Goal: Task Accomplishment & Management: Complete application form

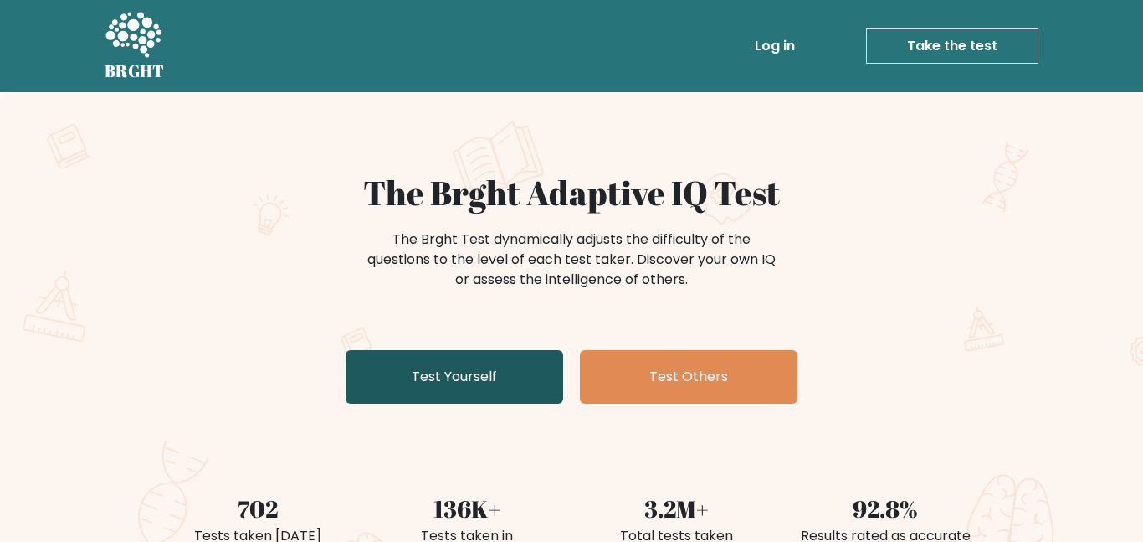
click at [470, 359] on link "Test Yourself" at bounding box center [455, 377] width 218 height 54
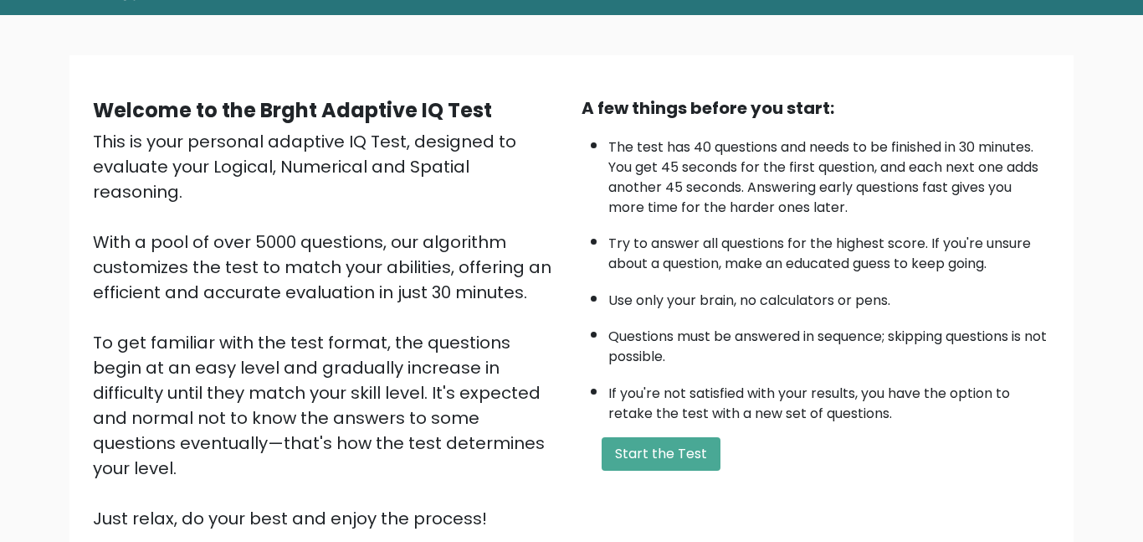
scroll to position [82, 0]
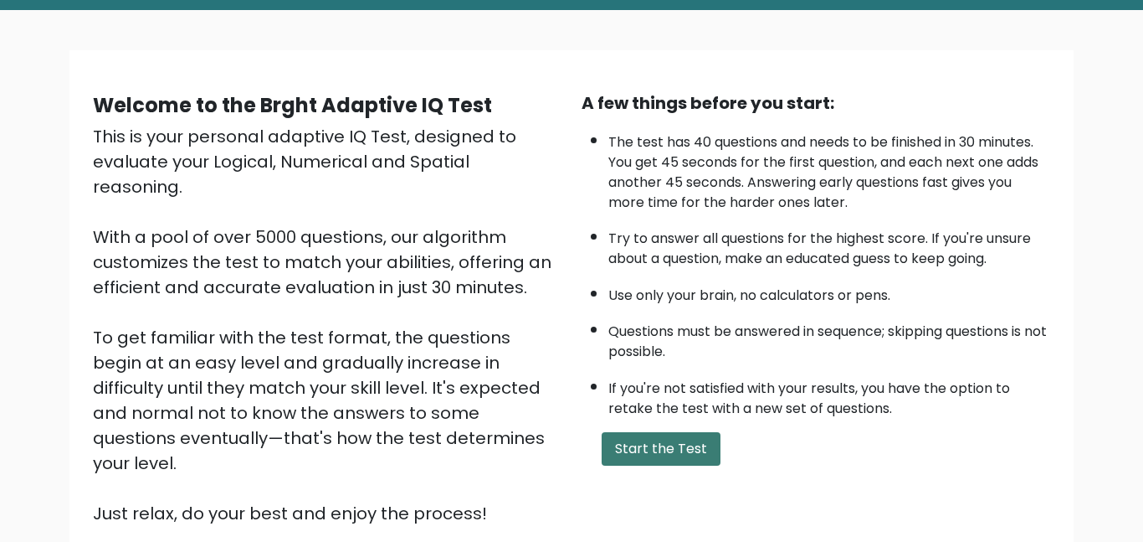
click at [671, 451] on button "Start the Test" at bounding box center [661, 448] width 119 height 33
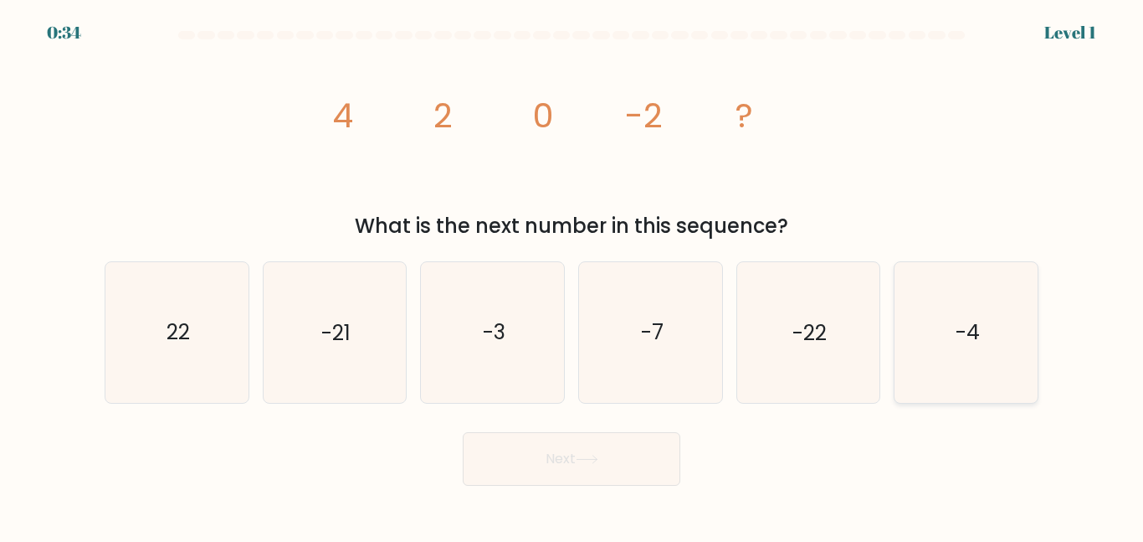
click at [958, 341] on text "-4" at bounding box center [968, 331] width 24 height 29
click at [573, 275] on input "f. -4" at bounding box center [572, 273] width 1 height 4
radio input "true"
click at [671, 460] on button "Next" at bounding box center [572, 459] width 218 height 54
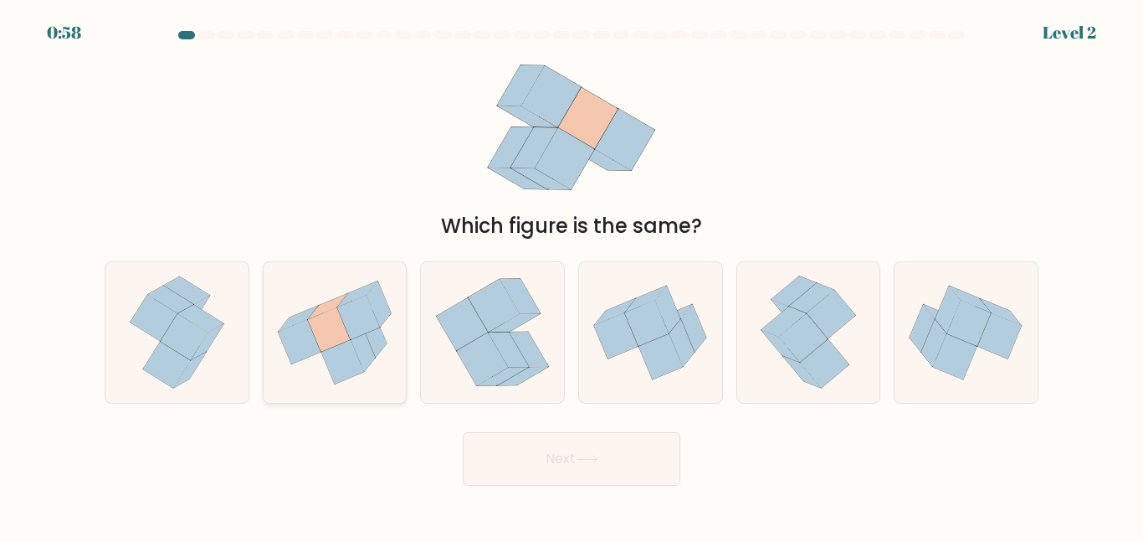
click at [376, 342] on icon at bounding box center [374, 334] width 24 height 46
click at [572, 275] on input "b." at bounding box center [572, 273] width 1 height 4
radio input "true"
click at [572, 449] on button "Next" at bounding box center [572, 459] width 218 height 54
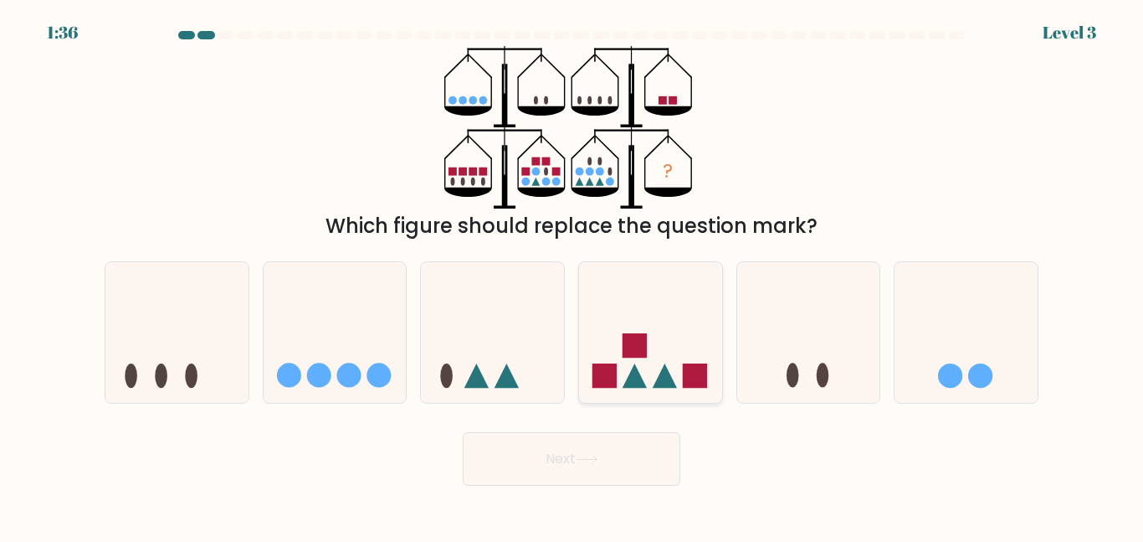
click at [664, 360] on icon at bounding box center [650, 332] width 143 height 118
click at [573, 275] on input "d." at bounding box center [572, 273] width 1 height 4
radio input "true"
click at [635, 458] on button "Next" at bounding box center [572, 459] width 218 height 54
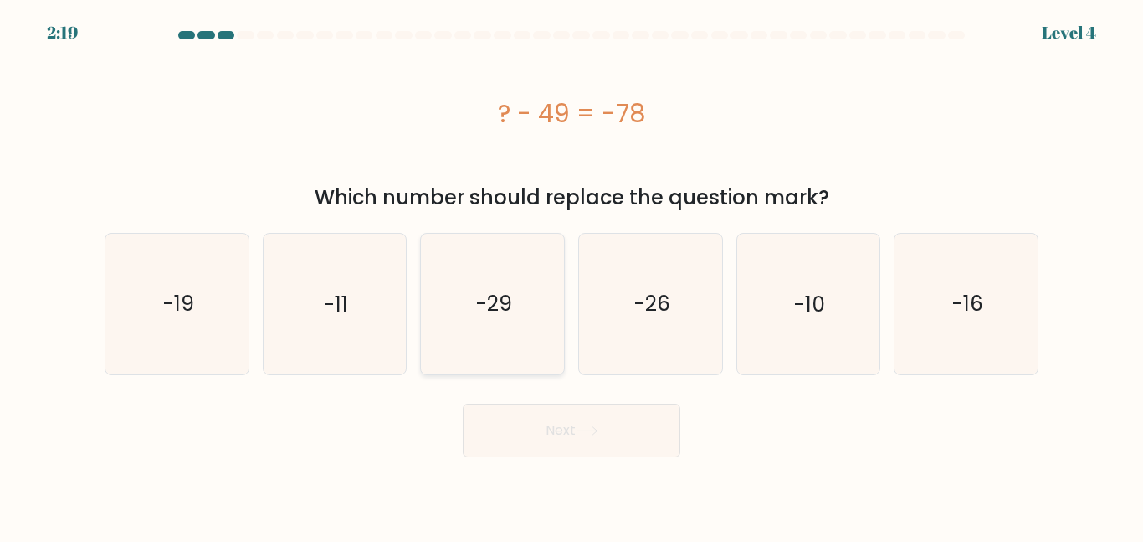
click at [535, 340] on icon "-29" at bounding box center [493, 304] width 140 height 140
click at [572, 275] on input "c. -29" at bounding box center [572, 273] width 1 height 4
radio input "true"
click at [567, 433] on button "Next" at bounding box center [572, 430] width 218 height 54
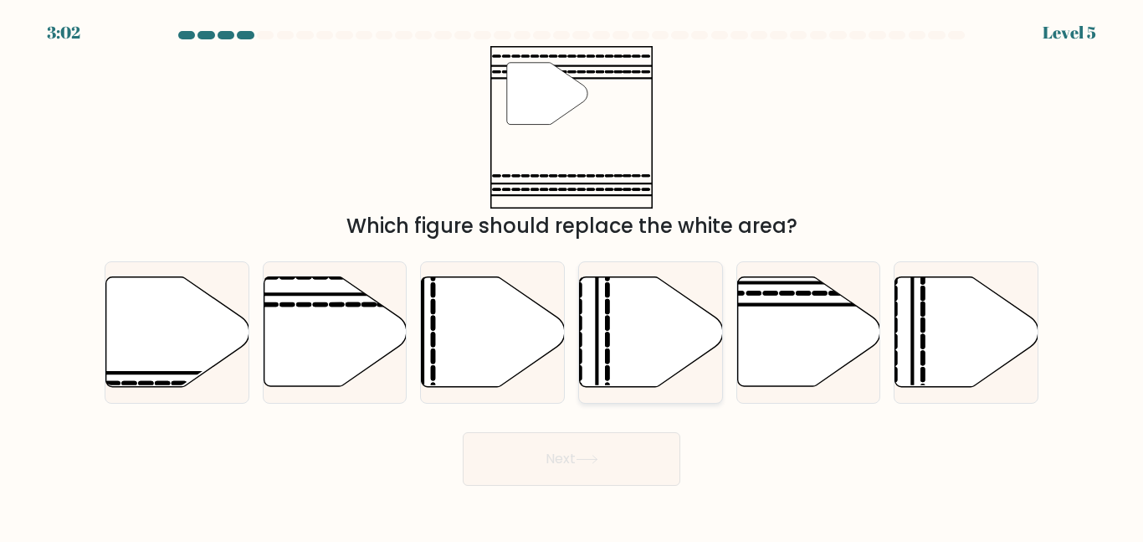
click at [606, 348] on icon at bounding box center [651, 332] width 143 height 110
click at [573, 275] on input "d." at bounding box center [572, 273] width 1 height 4
radio input "true"
click at [573, 463] on button "Next" at bounding box center [572, 459] width 218 height 54
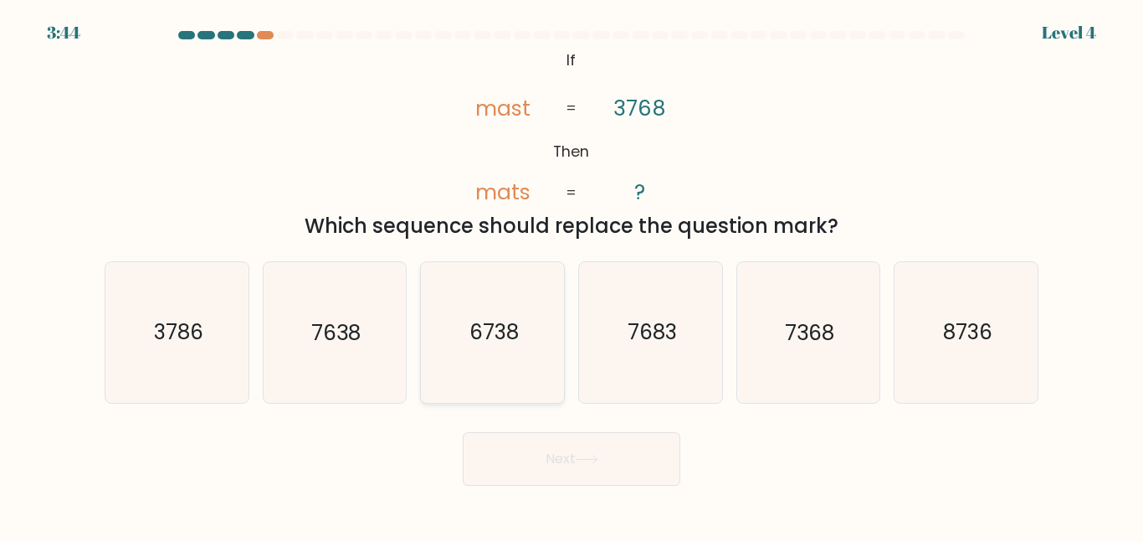
click at [535, 377] on icon "6738" at bounding box center [493, 332] width 140 height 140
click at [572, 275] on input "c. 6738" at bounding box center [572, 273] width 1 height 4
radio input "true"
click at [562, 464] on button "Next" at bounding box center [572, 459] width 218 height 54
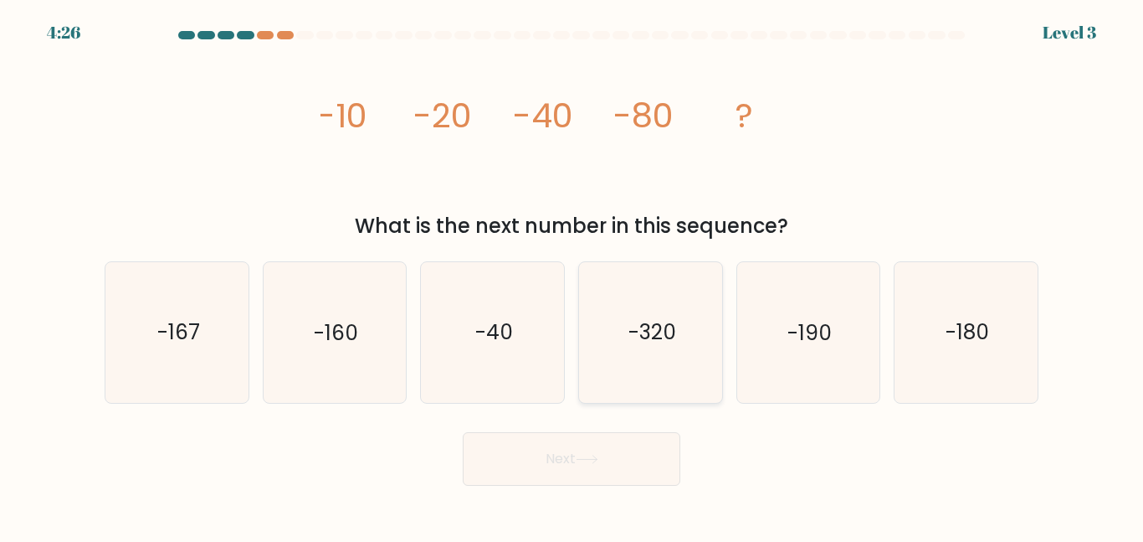
click at [638, 357] on icon "-320" at bounding box center [651, 332] width 140 height 140
click at [573, 275] on input "d. -320" at bounding box center [572, 273] width 1 height 4
radio input "true"
click at [620, 465] on button "Next" at bounding box center [572, 459] width 218 height 54
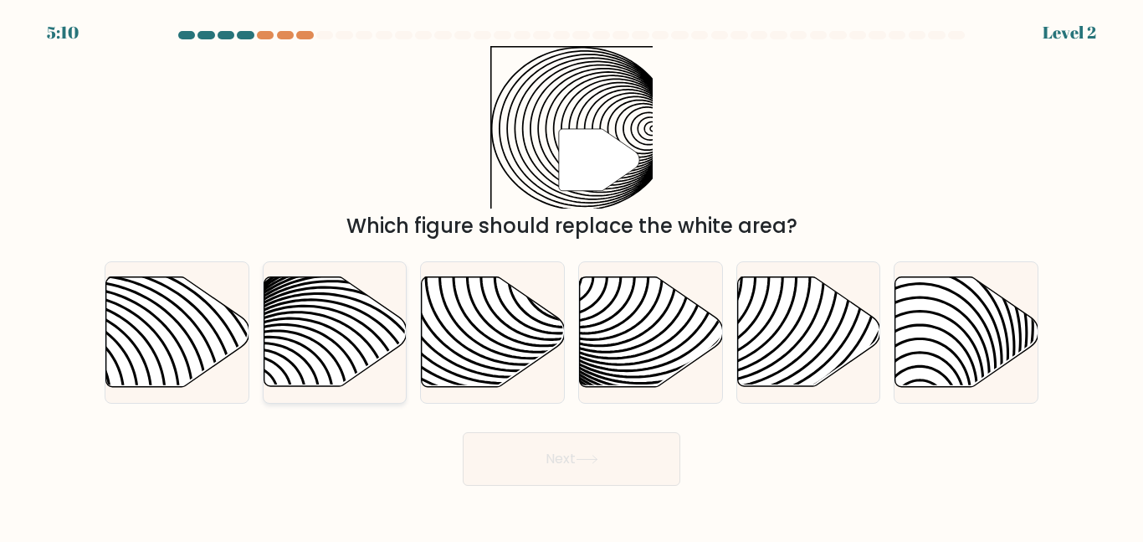
click at [362, 345] on icon at bounding box center [335, 332] width 143 height 110
click at [572, 275] on input "b." at bounding box center [572, 273] width 1 height 4
radio input "true"
click at [498, 358] on icon at bounding box center [493, 332] width 143 height 110
click at [572, 275] on input "c." at bounding box center [572, 273] width 1 height 4
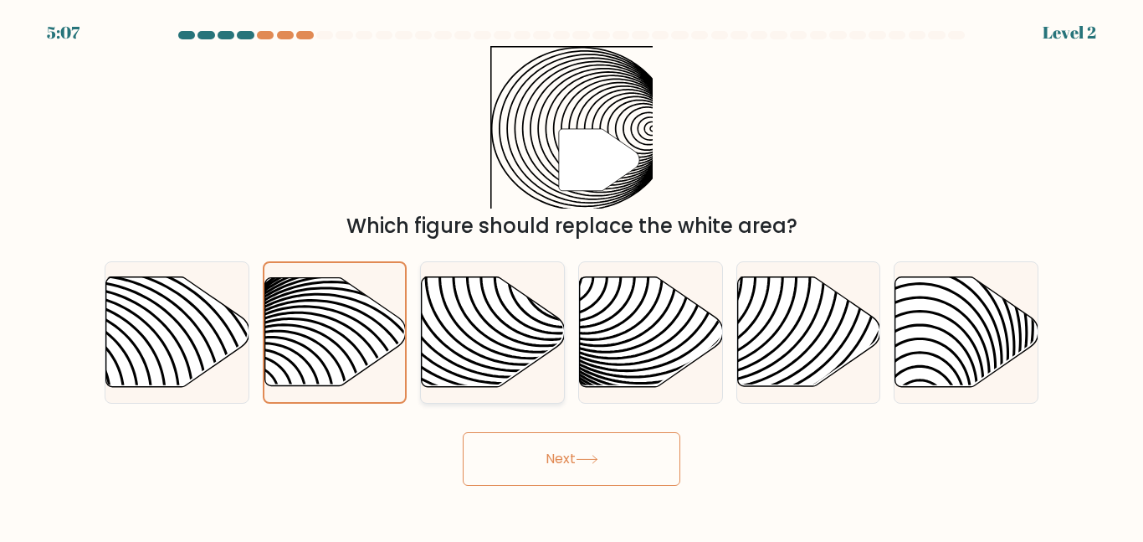
radio input "true"
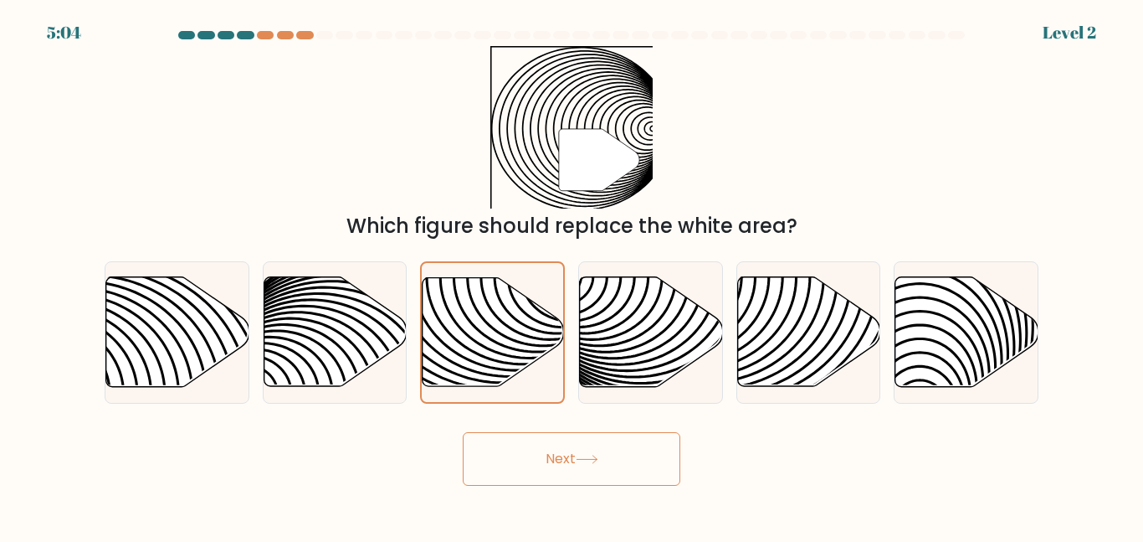
click at [598, 501] on body "5:04 Level 2" at bounding box center [571, 271] width 1143 height 542
click at [586, 468] on button "Next" at bounding box center [572, 459] width 218 height 54
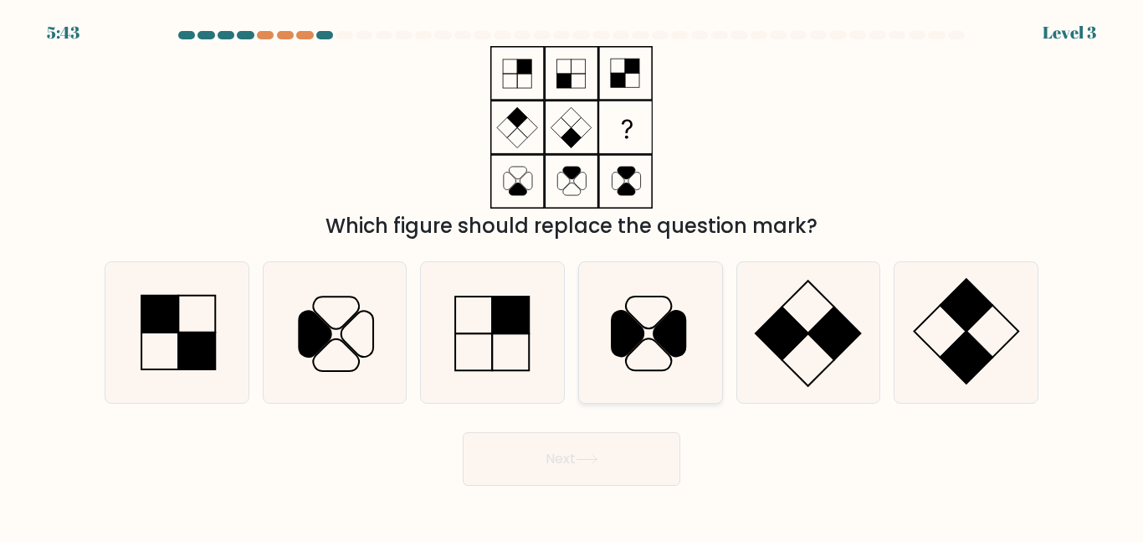
click at [627, 361] on icon at bounding box center [651, 332] width 140 height 140
click at [573, 275] on input "d." at bounding box center [572, 273] width 1 height 4
radio input "true"
click at [573, 466] on button "Next" at bounding box center [572, 459] width 218 height 54
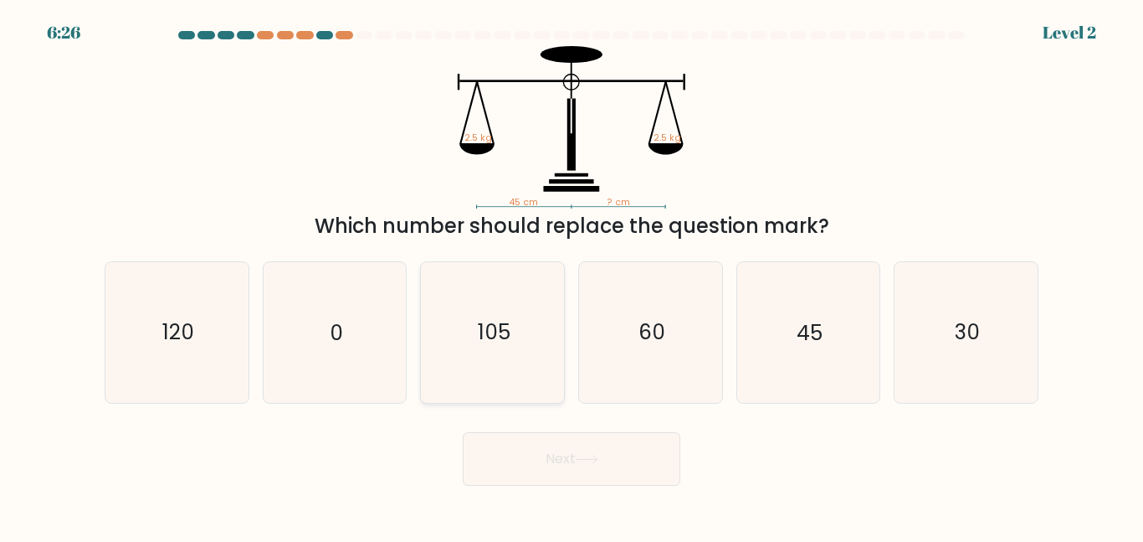
click at [511, 326] on icon "105" at bounding box center [493, 332] width 140 height 140
click at [572, 275] on input "c. 105" at bounding box center [572, 273] width 1 height 4
radio input "true"
click at [542, 470] on button "Next" at bounding box center [572, 459] width 218 height 54
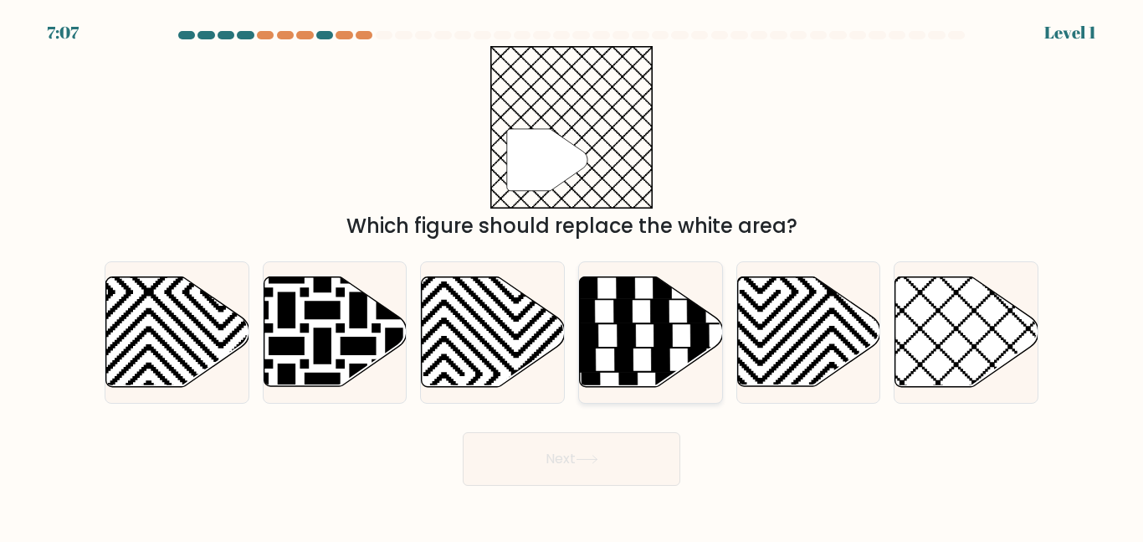
click at [619, 367] on icon at bounding box center [623, 359] width 18 height 23
click at [573, 275] on input "d." at bounding box center [572, 273] width 1 height 4
radio input "true"
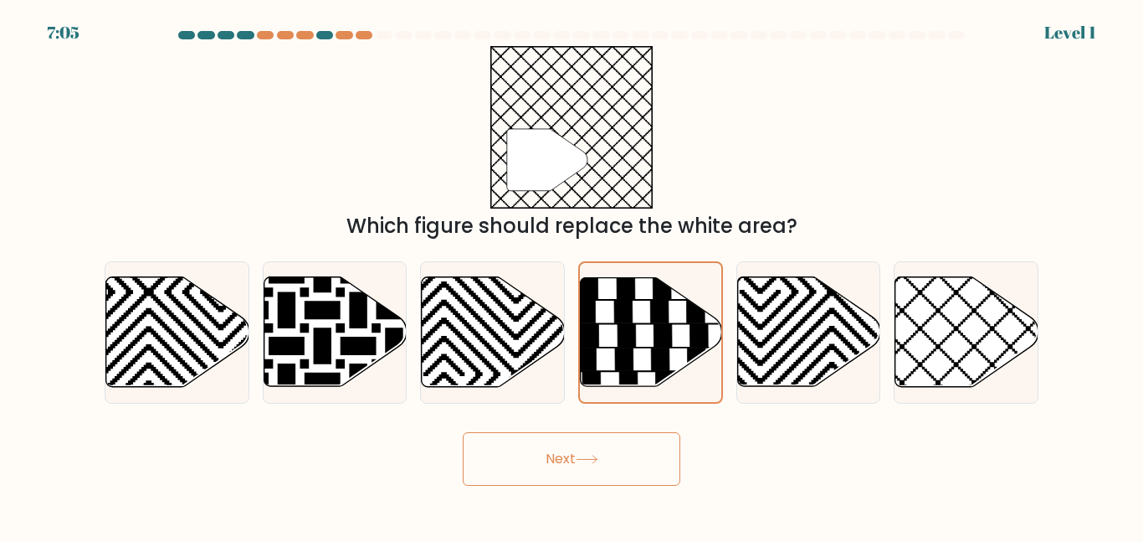
click at [541, 450] on button "Next" at bounding box center [572, 459] width 218 height 54
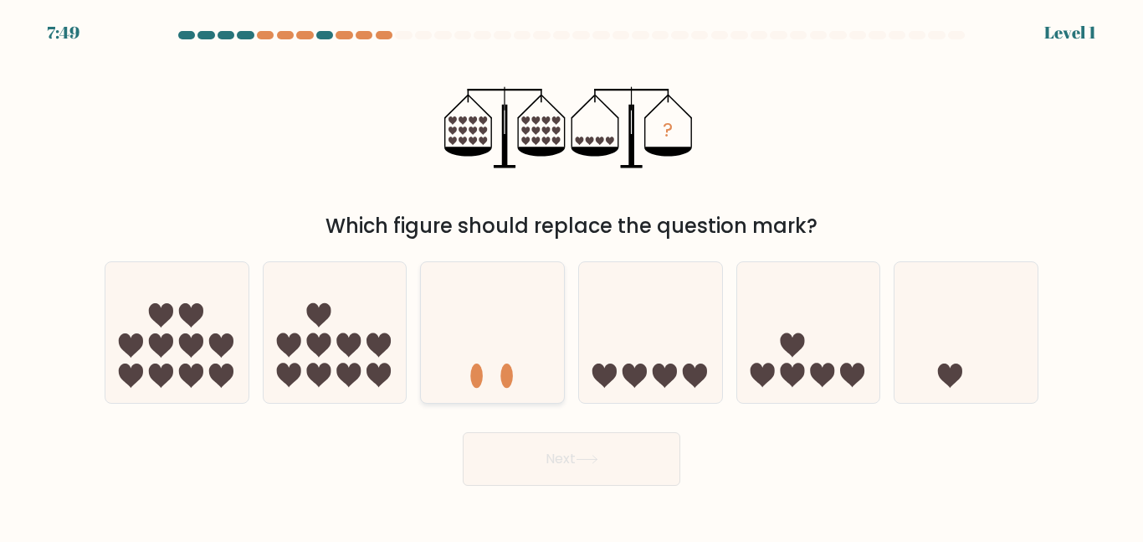
click at [505, 347] on icon at bounding box center [492, 332] width 143 height 118
click at [572, 275] on input "c." at bounding box center [572, 273] width 1 height 4
radio input "true"
click at [569, 460] on button "Next" at bounding box center [572, 459] width 218 height 54
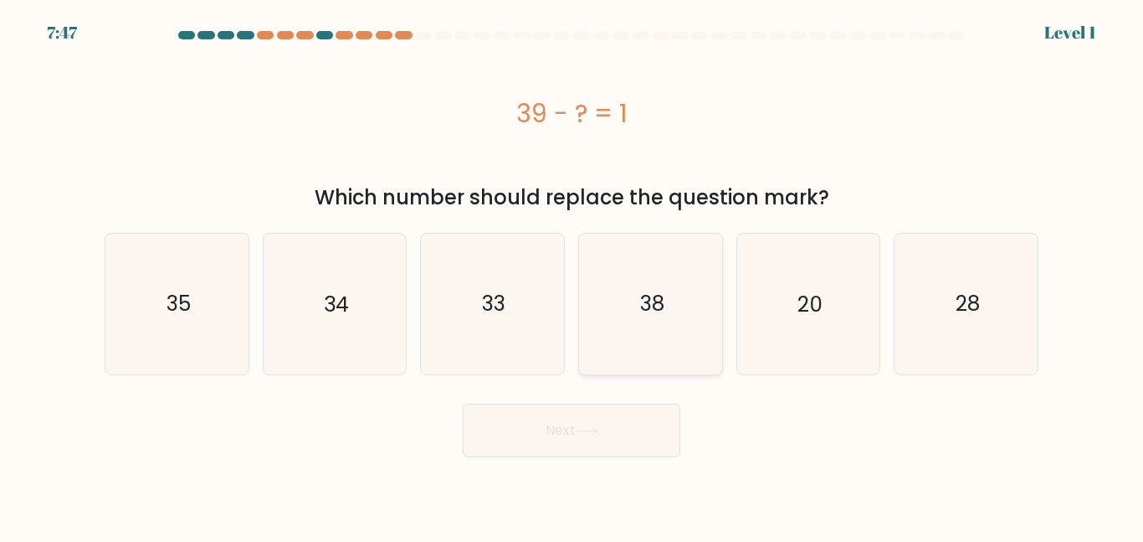
click at [599, 352] on icon "38" at bounding box center [651, 304] width 140 height 140
click at [573, 275] on input "d. 38" at bounding box center [572, 273] width 1 height 4
radio input "true"
click at [582, 429] on icon at bounding box center [587, 430] width 23 height 9
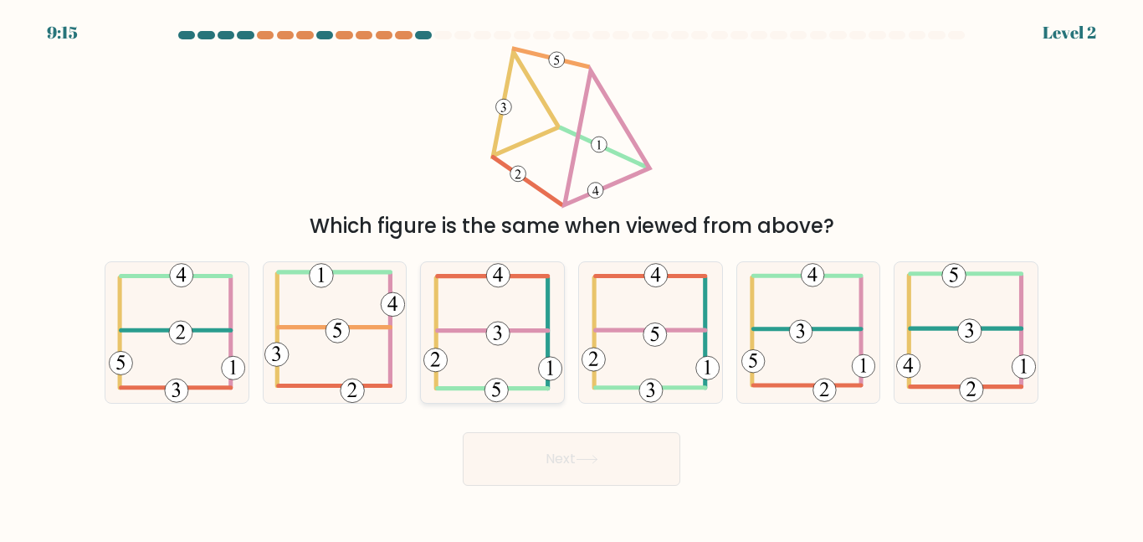
click at [524, 375] on icon at bounding box center [493, 332] width 139 height 140
click at [572, 275] on input "c." at bounding box center [572, 273] width 1 height 4
radio input "true"
click at [552, 441] on button "Next" at bounding box center [572, 459] width 218 height 54
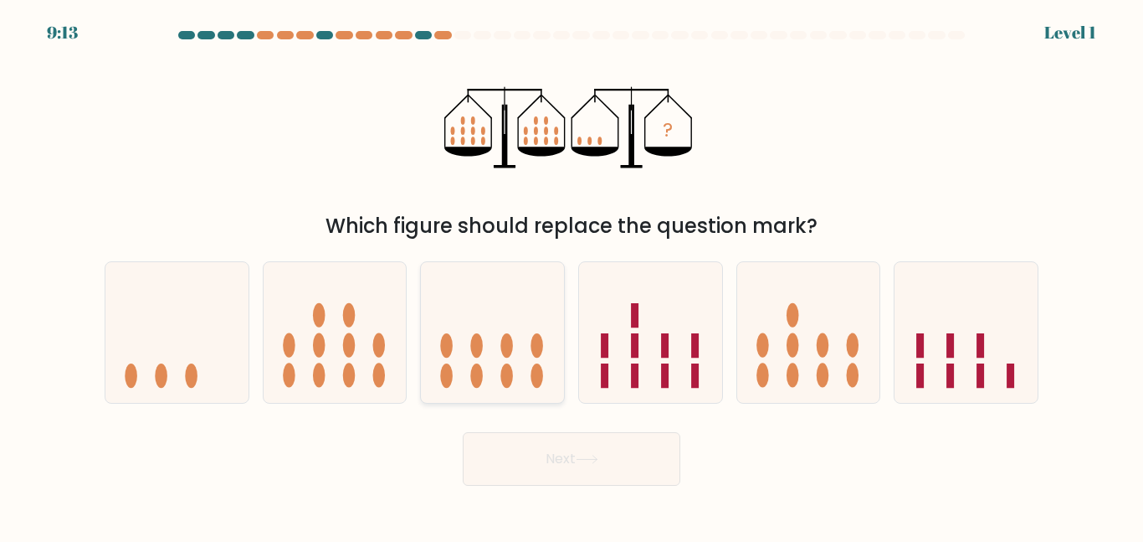
click at [491, 327] on icon at bounding box center [492, 332] width 143 height 118
click at [572, 275] on input "c." at bounding box center [572, 273] width 1 height 4
radio input "true"
click at [544, 429] on div "Next" at bounding box center [572, 455] width 954 height 62
click at [561, 454] on button "Next" at bounding box center [572, 459] width 218 height 54
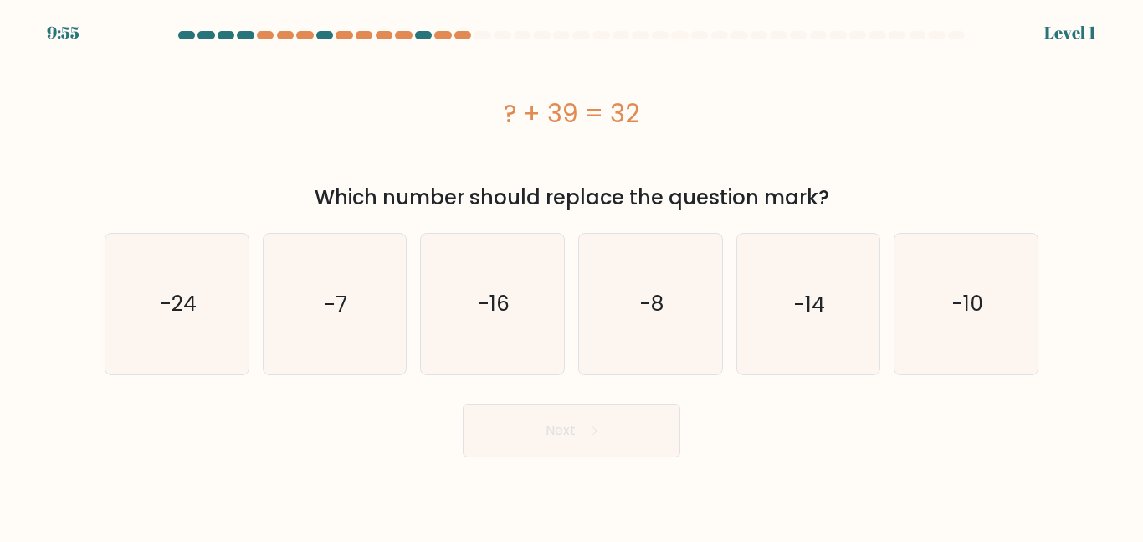
click at [640, 404] on button "Next" at bounding box center [572, 430] width 218 height 54
click at [642, 351] on icon "-8" at bounding box center [651, 304] width 140 height 140
click at [573, 275] on input "d. -8" at bounding box center [572, 273] width 1 height 4
radio input "true"
click at [618, 438] on button "Next" at bounding box center [572, 430] width 218 height 54
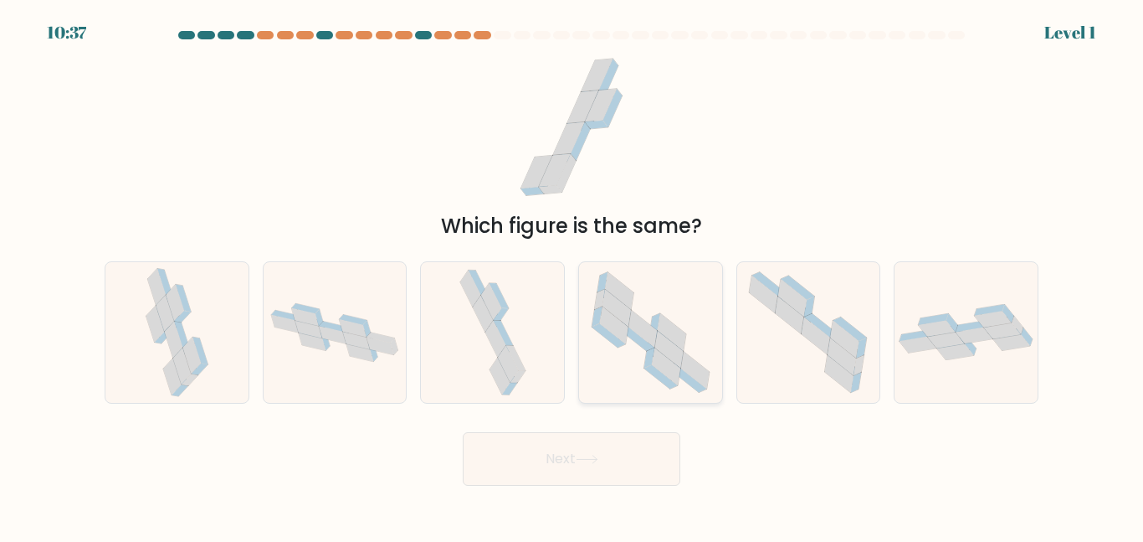
click at [653, 329] on icon at bounding box center [643, 330] width 28 height 38
click at [573, 275] on input "d." at bounding box center [572, 273] width 1 height 4
radio input "true"
click at [584, 452] on button "Next" at bounding box center [572, 459] width 218 height 54
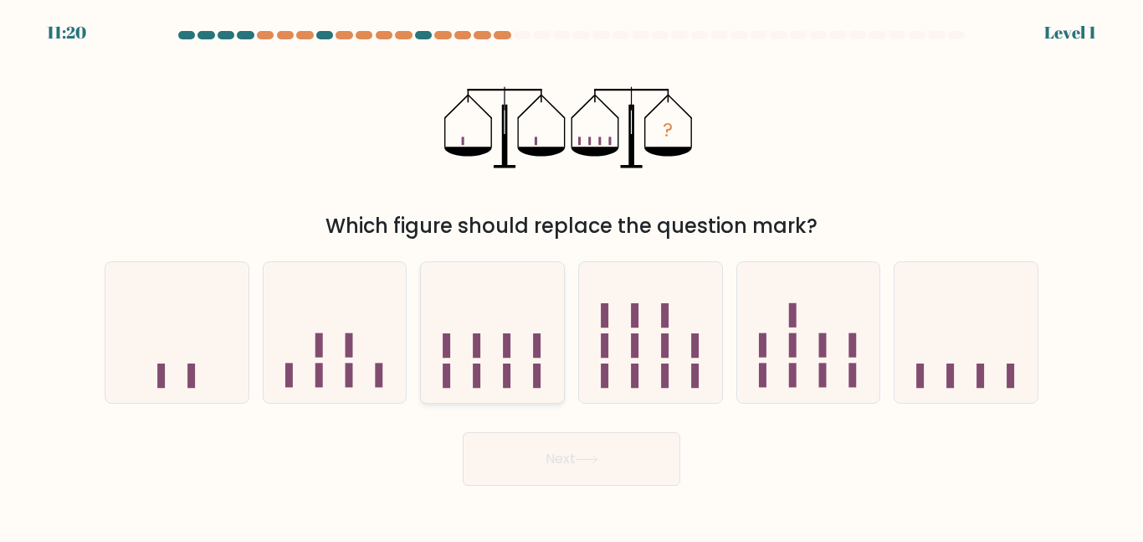
click at [516, 379] on icon at bounding box center [492, 332] width 143 height 118
click at [572, 275] on input "c." at bounding box center [572, 273] width 1 height 4
radio input "true"
click at [564, 480] on button "Next" at bounding box center [572, 459] width 218 height 54
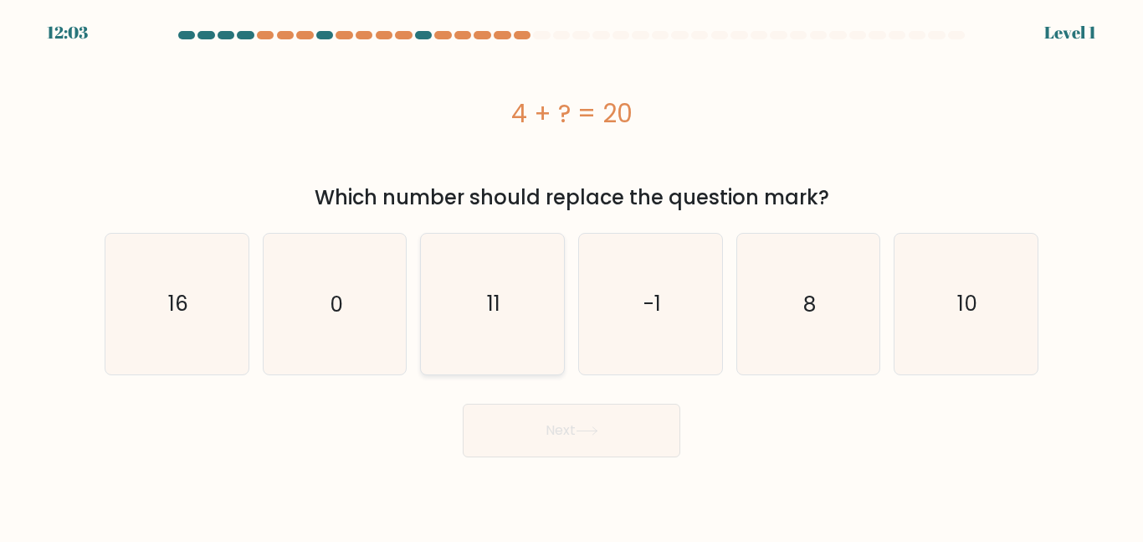
click at [533, 283] on icon "11" at bounding box center [493, 304] width 140 height 140
click at [572, 275] on input "c. 11" at bounding box center [572, 273] width 1 height 4
radio input "true"
click at [583, 424] on button "Next" at bounding box center [572, 430] width 218 height 54
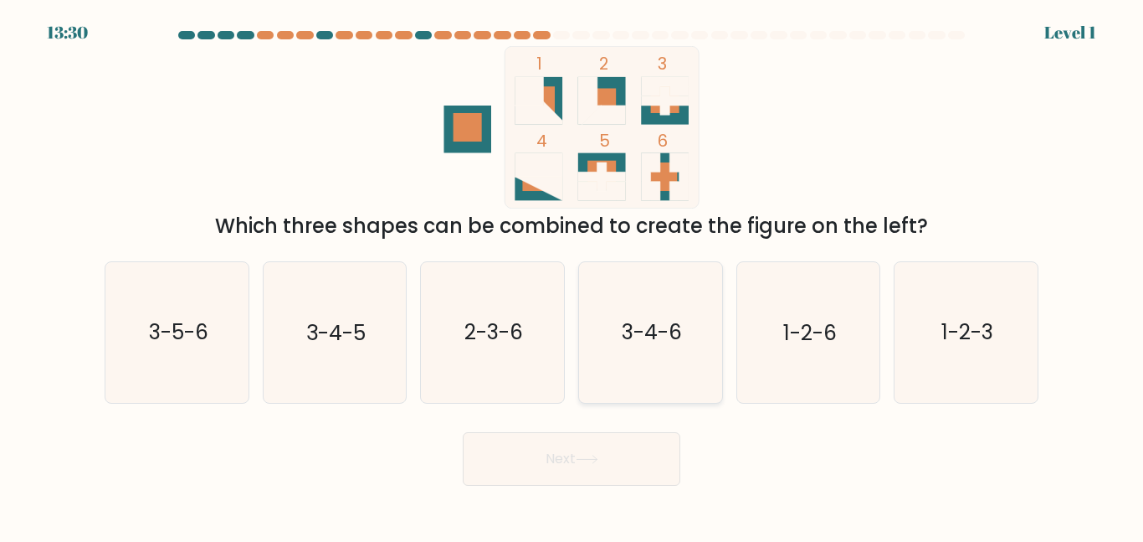
click at [650, 308] on icon "3-4-6" at bounding box center [651, 332] width 140 height 140
click at [573, 275] on input "d. 3-4-6" at bounding box center [572, 273] width 1 height 4
radio input "true"
click at [613, 442] on button "Next" at bounding box center [572, 459] width 218 height 54
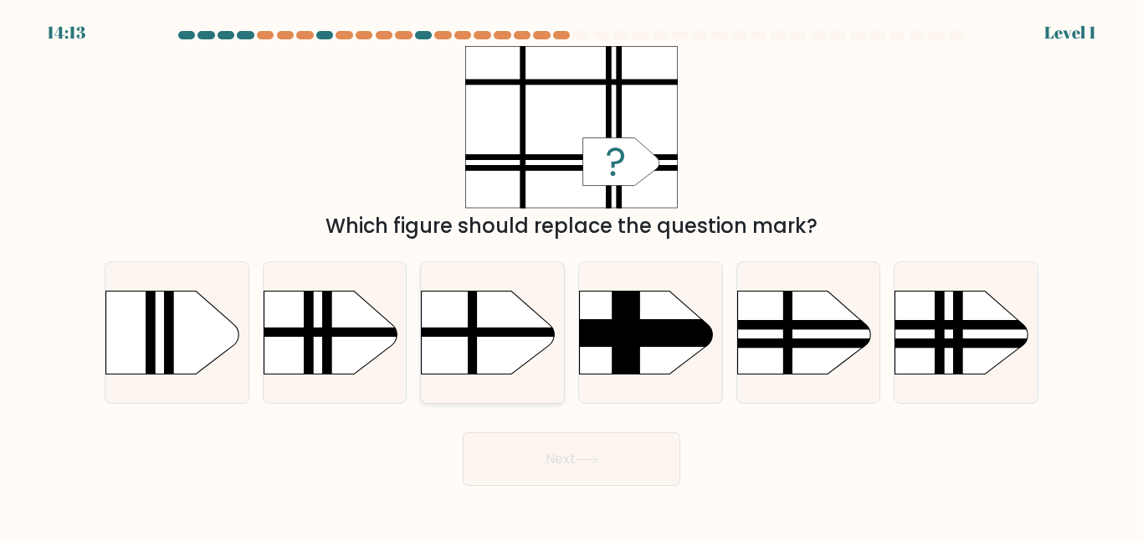
click at [484, 337] on rect at bounding box center [402, 271] width 372 height 283
click at [572, 275] on input "c." at bounding box center [572, 273] width 1 height 4
radio input "true"
click at [939, 322] on rect at bounding box center [940, 272] width 9 height 284
click at [573, 275] on input "f." at bounding box center [572, 273] width 1 height 4
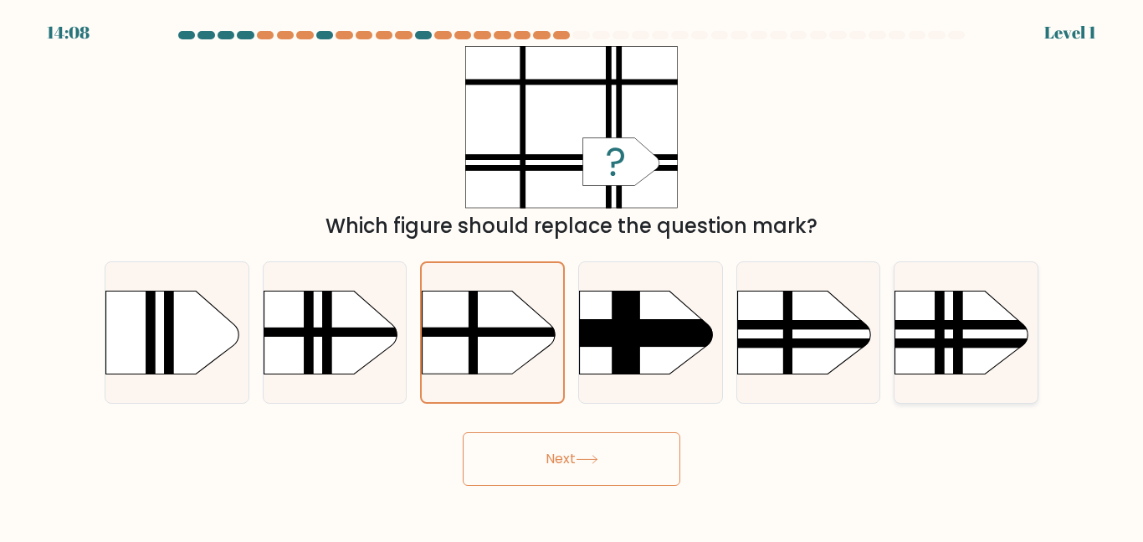
radio input "true"
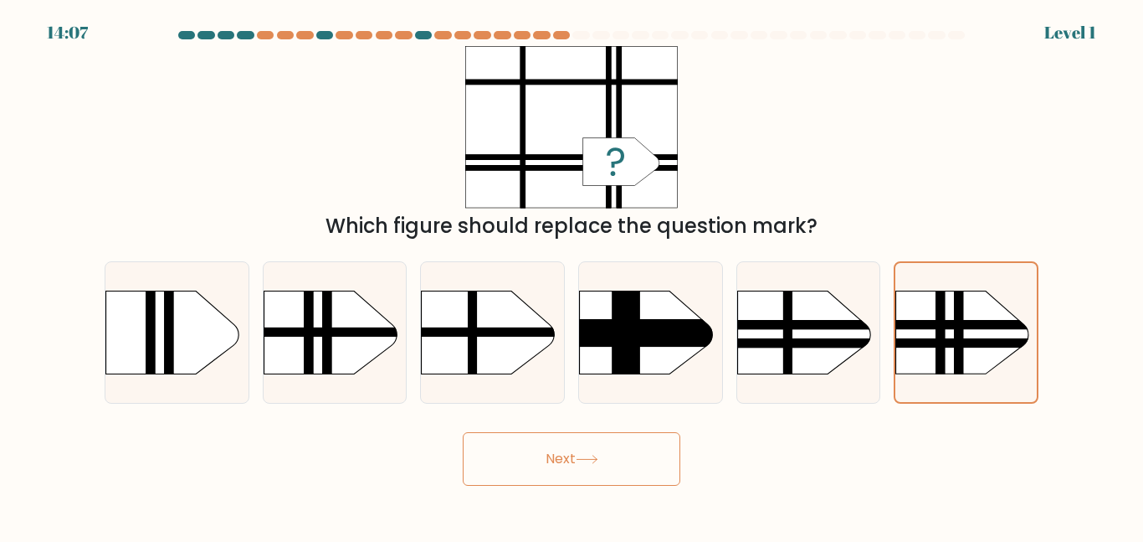
click at [526, 470] on button "Next" at bounding box center [572, 459] width 218 height 54
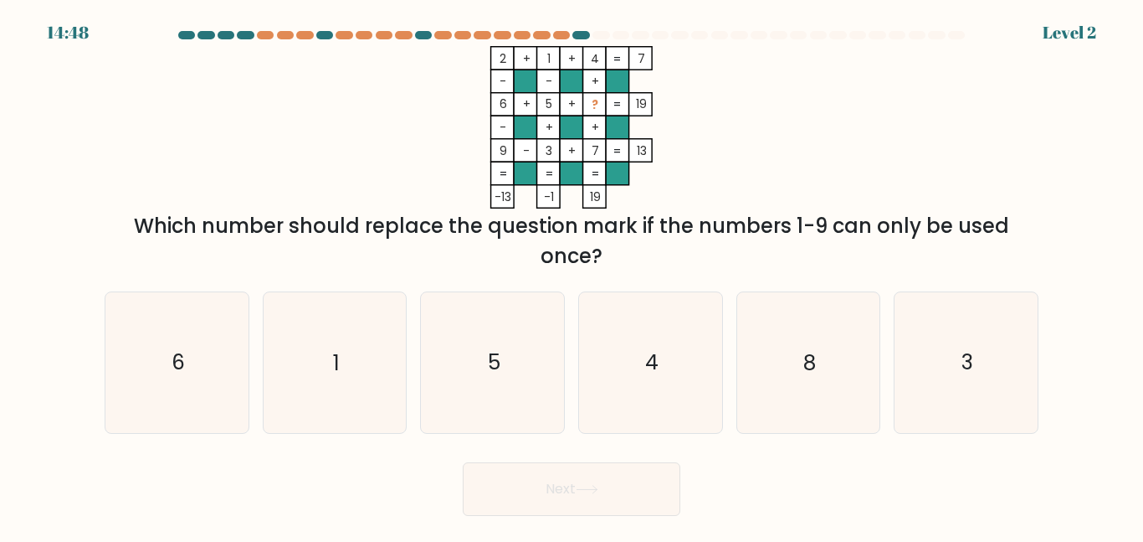
click at [730, 322] on div "e. 8" at bounding box center [809, 361] width 158 height 141
click at [621, 398] on icon "4" at bounding box center [651, 362] width 140 height 140
click at [573, 275] on input "d. 4" at bounding box center [572, 273] width 1 height 4
radio input "true"
click at [593, 457] on div "Next" at bounding box center [572, 485] width 954 height 62
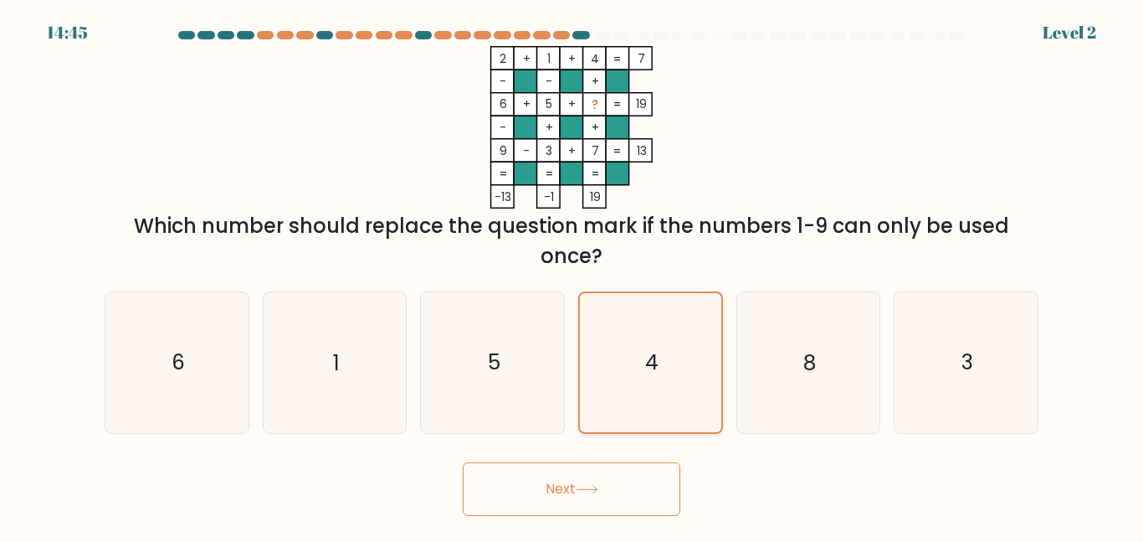
click at [607, 382] on icon "4" at bounding box center [651, 362] width 138 height 138
click at [573, 275] on input "d. 4" at bounding box center [572, 273] width 1 height 4
click at [604, 474] on button "Next" at bounding box center [572, 489] width 218 height 54
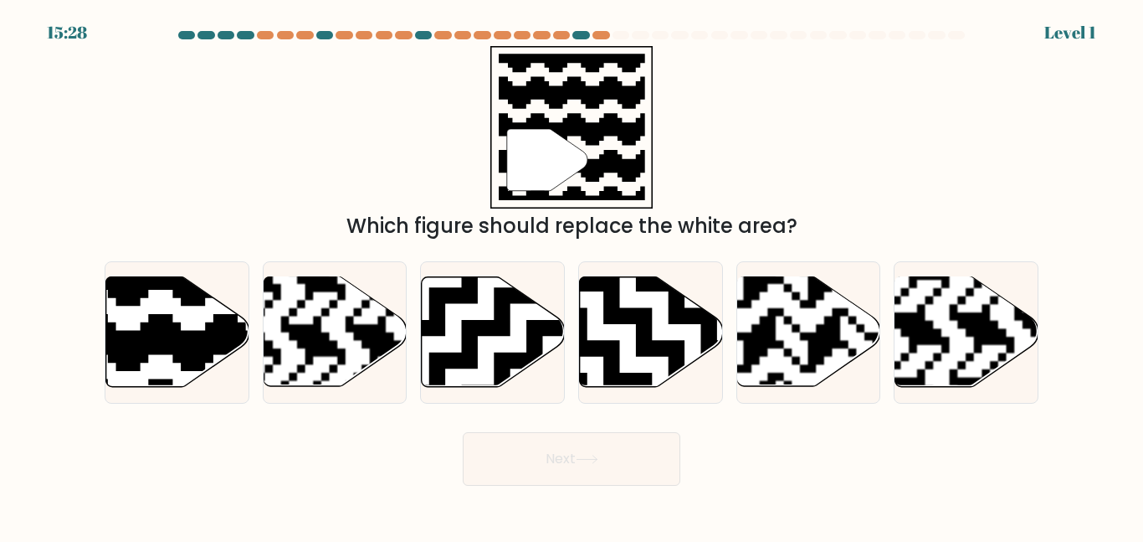
click at [543, 415] on form "a." at bounding box center [571, 258] width 1143 height 455
click at [511, 316] on icon at bounding box center [493, 332] width 143 height 110
click at [572, 275] on input "c." at bounding box center [572, 273] width 1 height 4
radio input "true"
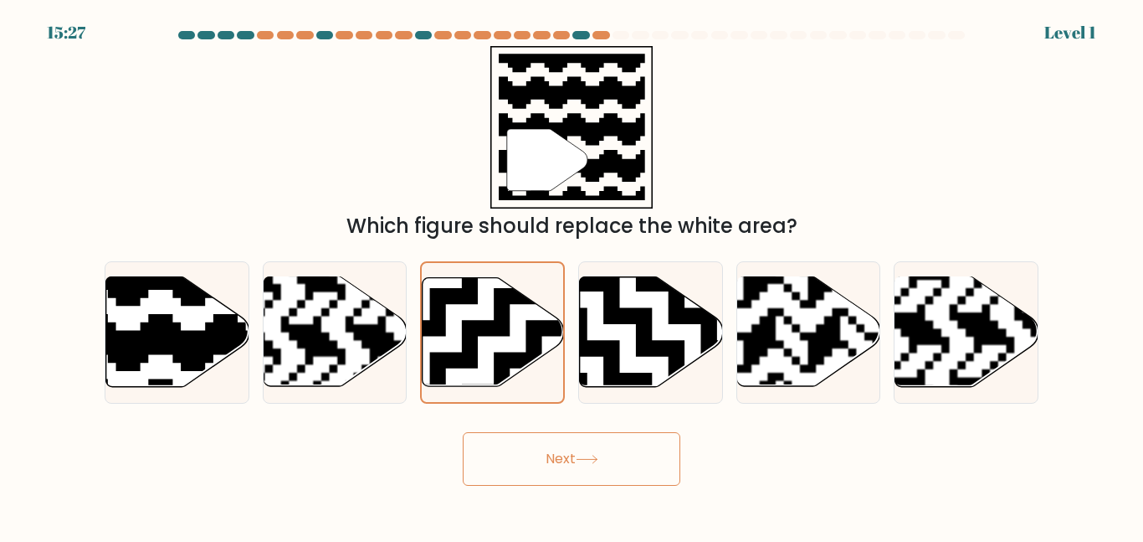
click at [546, 460] on button "Next" at bounding box center [572, 459] width 218 height 54
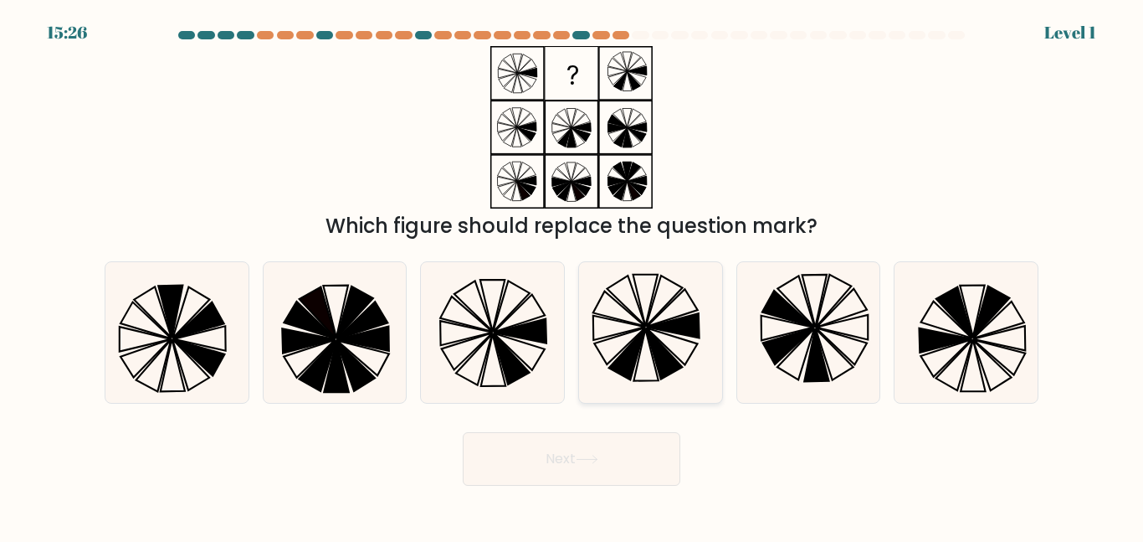
click at [658, 327] on icon at bounding box center [673, 326] width 53 height 24
click at [573, 275] on input "d." at bounding box center [572, 273] width 1 height 4
radio input "true"
click at [619, 470] on button "Next" at bounding box center [572, 459] width 218 height 54
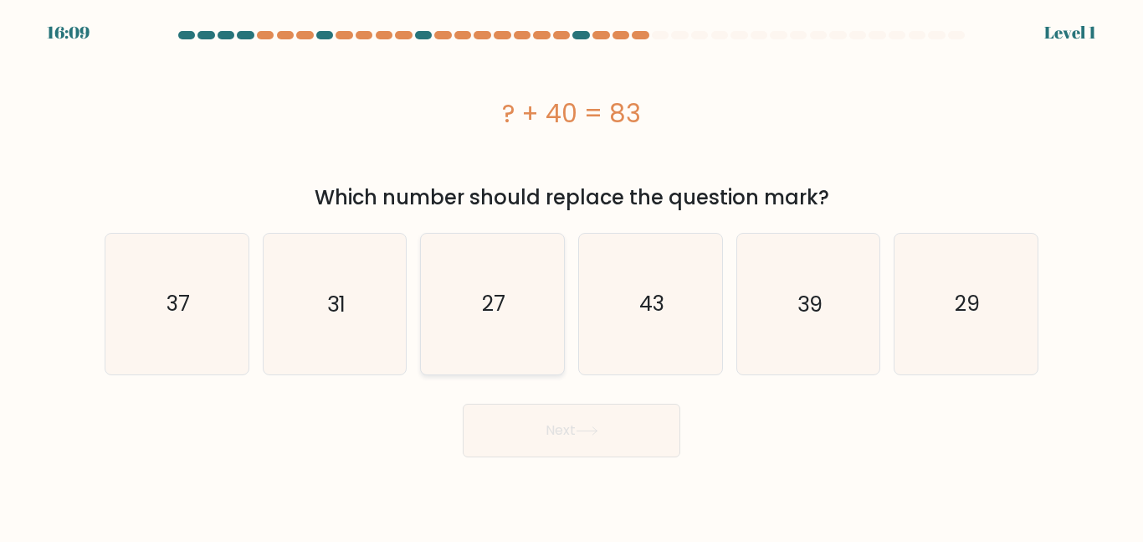
click at [511, 368] on icon "27" at bounding box center [493, 304] width 140 height 140
click at [572, 275] on input "c. 27" at bounding box center [572, 273] width 1 height 4
radio input "true"
click at [563, 422] on button "Next" at bounding box center [572, 430] width 218 height 54
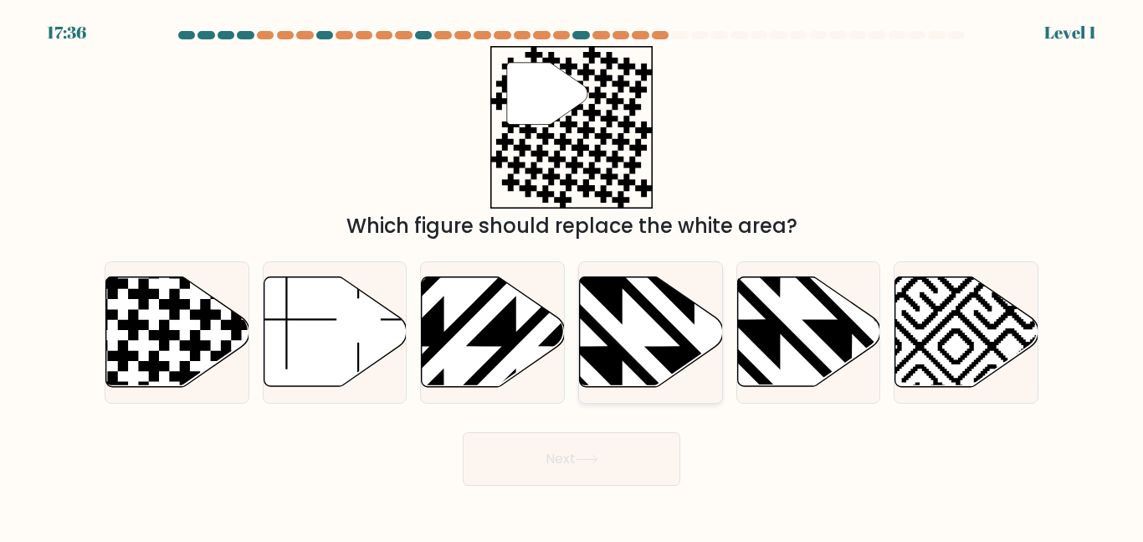
click at [615, 305] on icon at bounding box center [695, 274] width 288 height 288
click at [573, 275] on input "d." at bounding box center [572, 273] width 1 height 4
radio input "true"
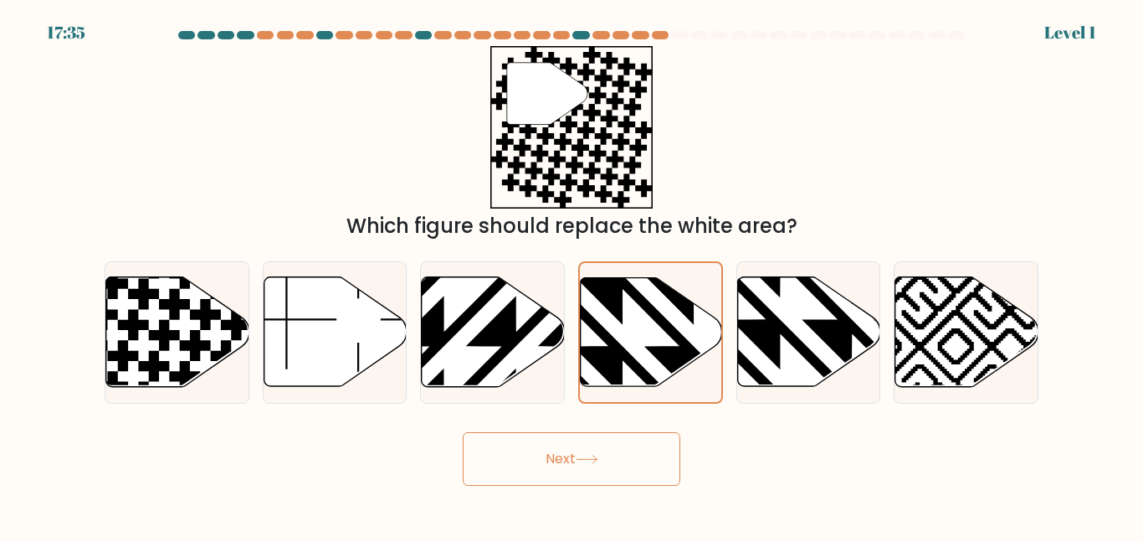
click at [599, 473] on button "Next" at bounding box center [572, 459] width 218 height 54
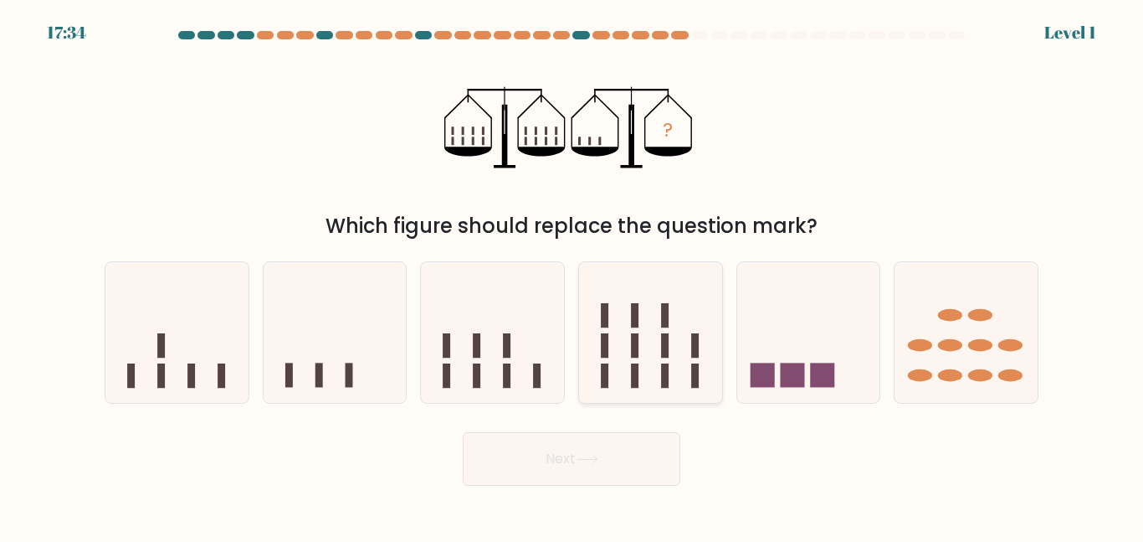
click at [586, 377] on icon at bounding box center [650, 332] width 143 height 118
click at [573, 275] on input "d." at bounding box center [572, 273] width 1 height 4
radio input "true"
click at [588, 474] on button "Next" at bounding box center [572, 459] width 218 height 54
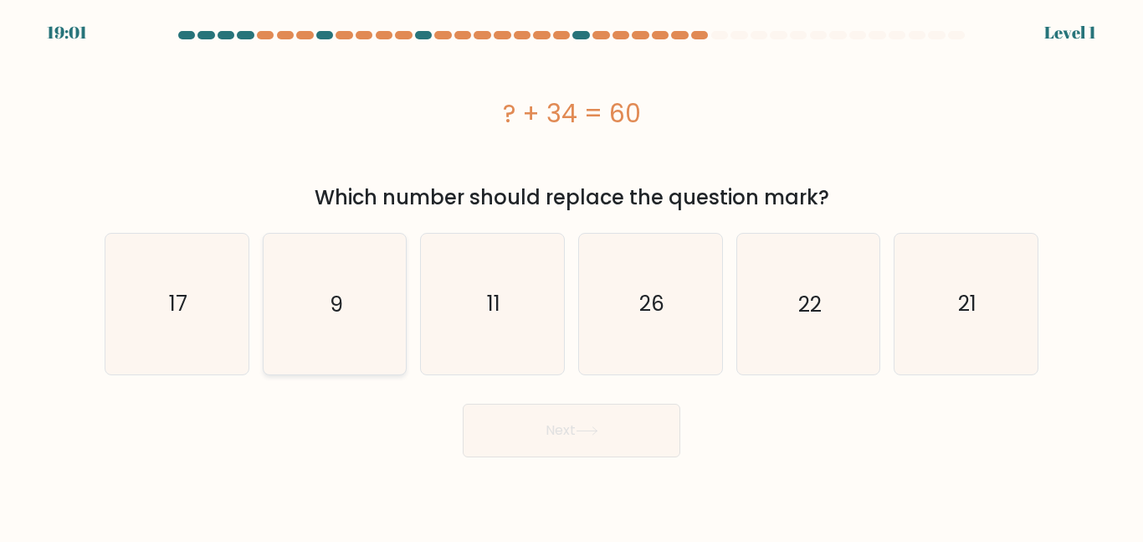
click at [375, 339] on icon "9" at bounding box center [335, 304] width 140 height 140
click at [572, 275] on input "b. 9" at bounding box center [572, 273] width 1 height 4
radio input "true"
click at [532, 447] on button "Next" at bounding box center [572, 430] width 218 height 54
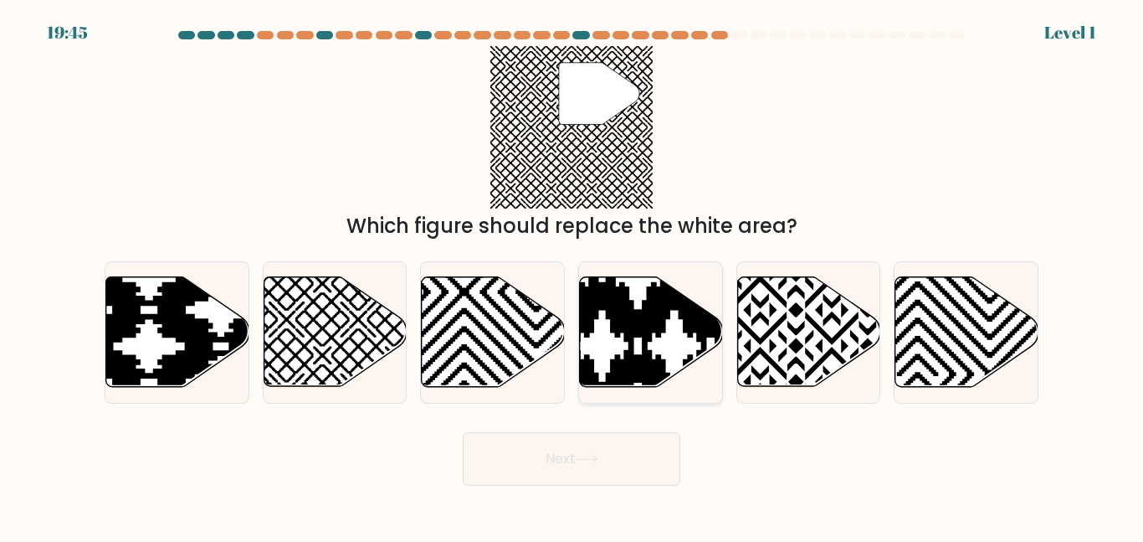
click at [614, 353] on icon at bounding box center [651, 332] width 143 height 110
click at [573, 275] on input "d." at bounding box center [572, 273] width 1 height 4
radio input "true"
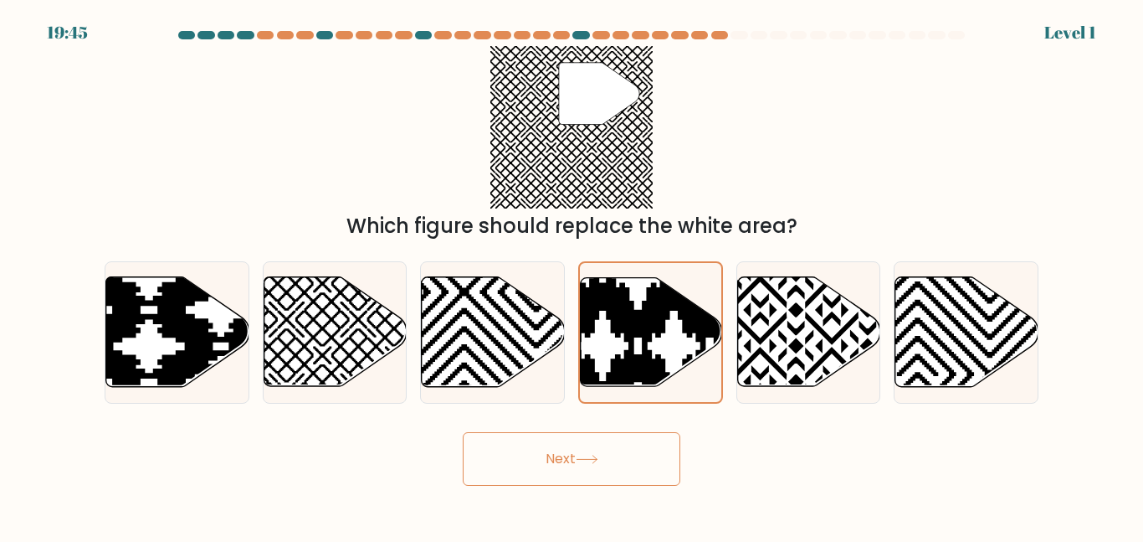
click at [597, 459] on icon at bounding box center [587, 459] width 20 height 8
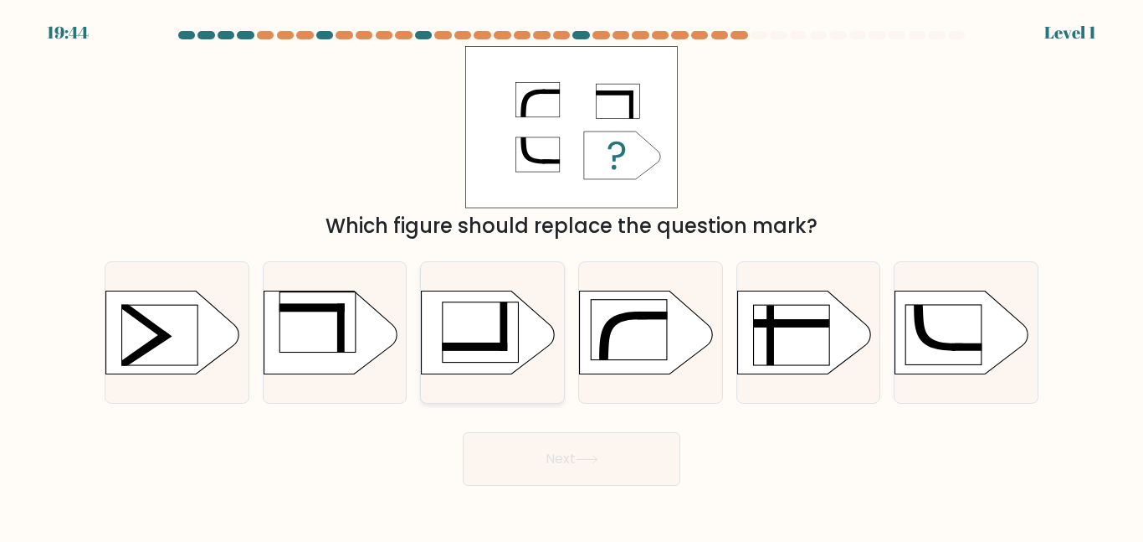
click at [480, 324] on rect at bounding box center [481, 331] width 76 height 60
click at [572, 275] on input "c." at bounding box center [572, 273] width 1 height 4
radio input "true"
click at [546, 429] on div "Next" at bounding box center [572, 455] width 954 height 62
click at [504, 336] on rect at bounding box center [505, 326] width 8 height 49
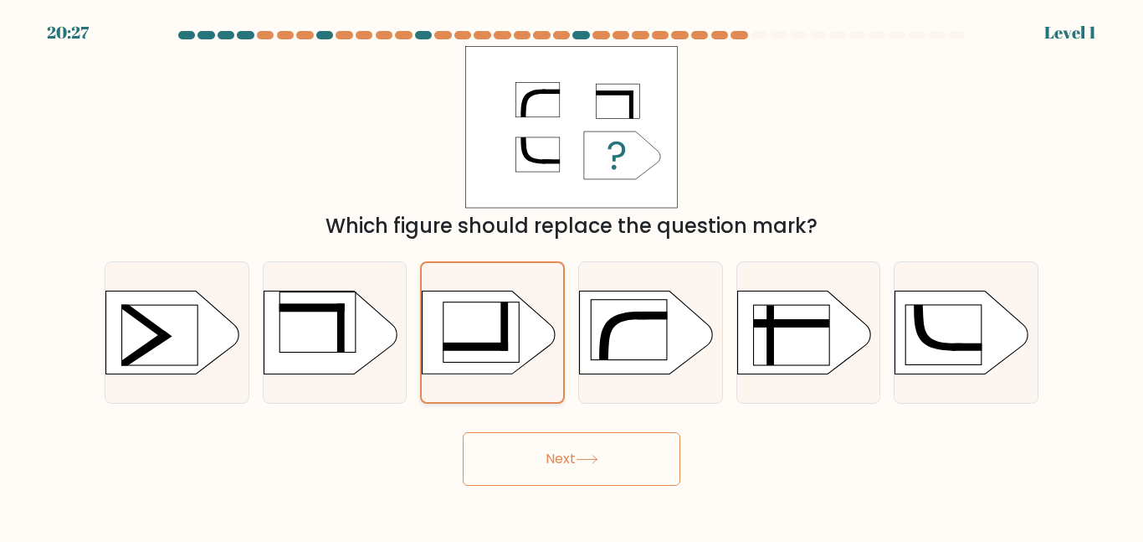
click at [572, 275] on input "c." at bounding box center [572, 273] width 1 height 4
click at [573, 456] on button "Next" at bounding box center [572, 459] width 218 height 54
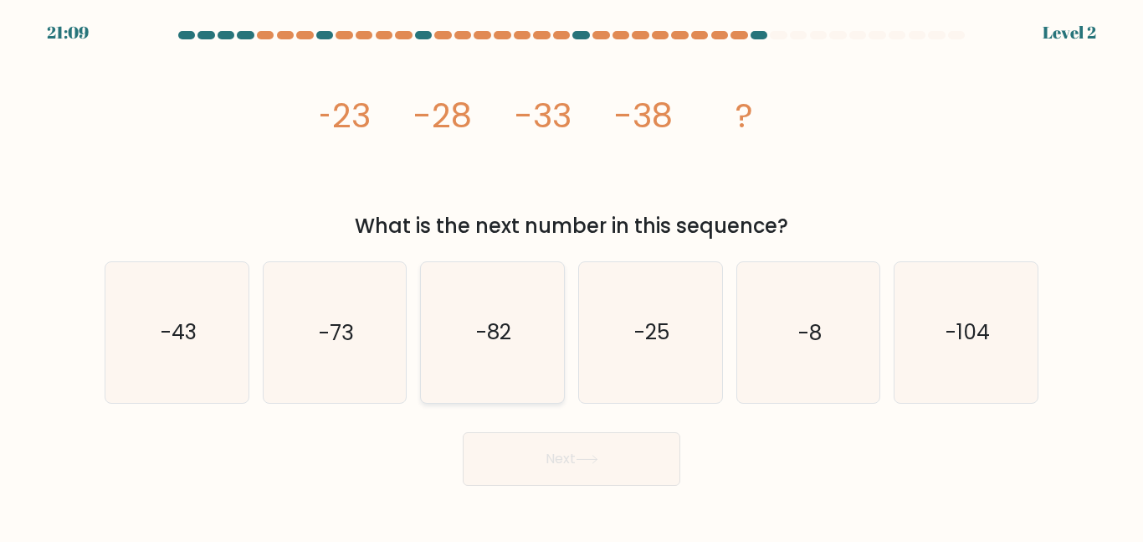
click at [530, 362] on icon "-82" at bounding box center [493, 332] width 140 height 140
click at [572, 275] on input "c. -82" at bounding box center [572, 273] width 1 height 4
radio input "true"
click at [612, 486] on body "21:08 Level 2" at bounding box center [571, 271] width 1143 height 542
click at [612, 470] on button "Next" at bounding box center [572, 459] width 218 height 54
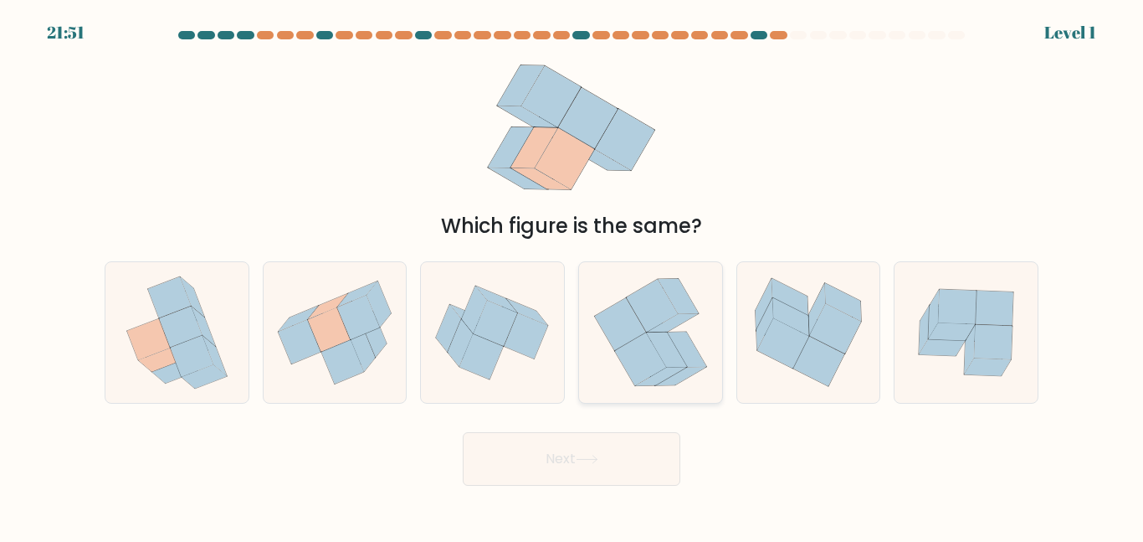
click at [632, 377] on icon at bounding box center [639, 359] width 51 height 53
click at [573, 275] on input "d." at bounding box center [572, 273] width 1 height 4
radio input "true"
click at [616, 450] on button "Next" at bounding box center [572, 459] width 218 height 54
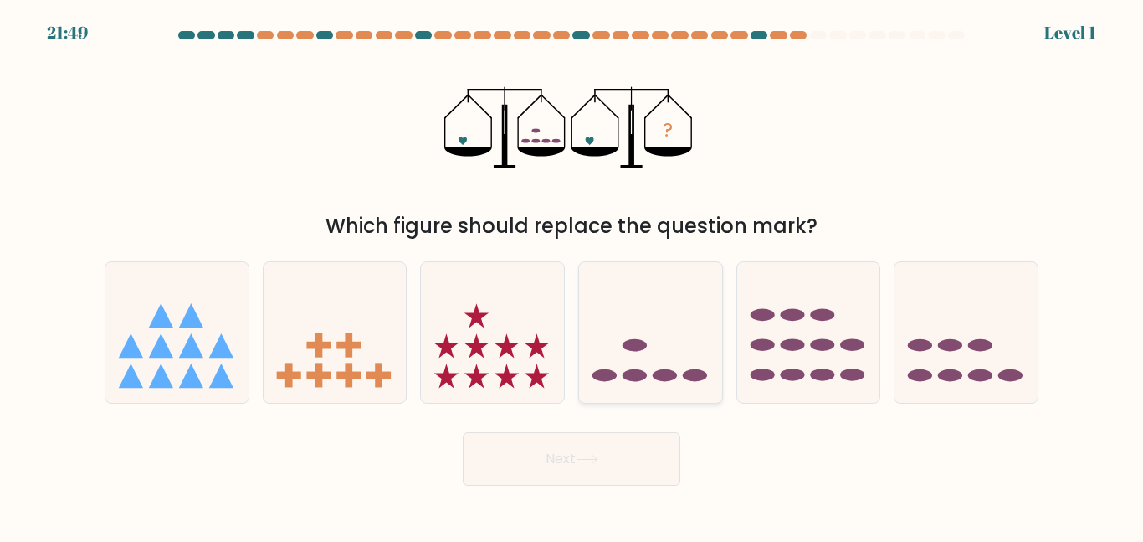
click at [604, 352] on icon at bounding box center [650, 332] width 143 height 118
click at [573, 275] on input "d." at bounding box center [572, 273] width 1 height 4
radio input "true"
click at [579, 445] on button "Next" at bounding box center [572, 459] width 218 height 54
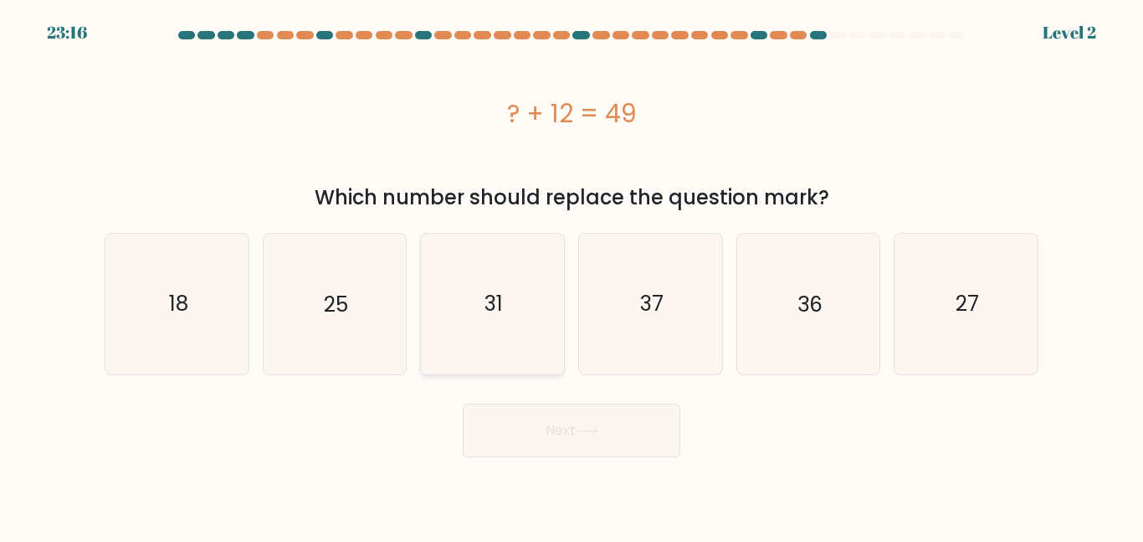
click at [511, 347] on icon "31" at bounding box center [493, 304] width 140 height 140
click at [572, 275] on input "c. 31" at bounding box center [572, 273] width 1 height 4
radio input "true"
click at [554, 438] on button "Next" at bounding box center [572, 430] width 218 height 54
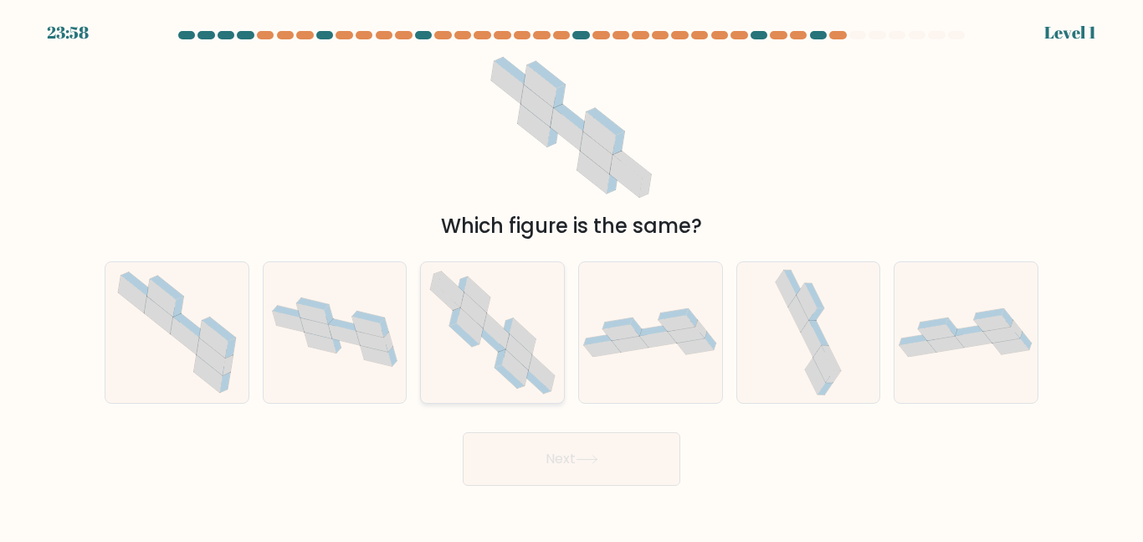
click at [505, 373] on icon at bounding box center [509, 376] width 29 height 23
click at [572, 275] on input "c." at bounding box center [572, 273] width 1 height 4
radio input "true"
click at [553, 445] on button "Next" at bounding box center [572, 459] width 218 height 54
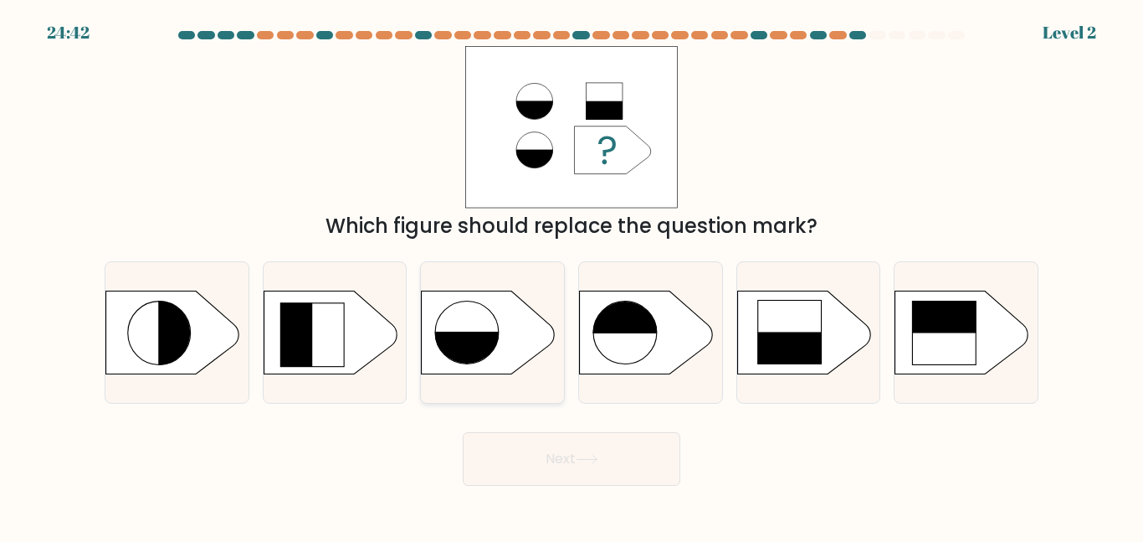
click at [537, 319] on icon at bounding box center [489, 332] width 134 height 84
click at [572, 275] on input "c." at bounding box center [572, 273] width 1 height 4
radio input "true"
click at [556, 443] on button "Next" at bounding box center [572, 459] width 218 height 54
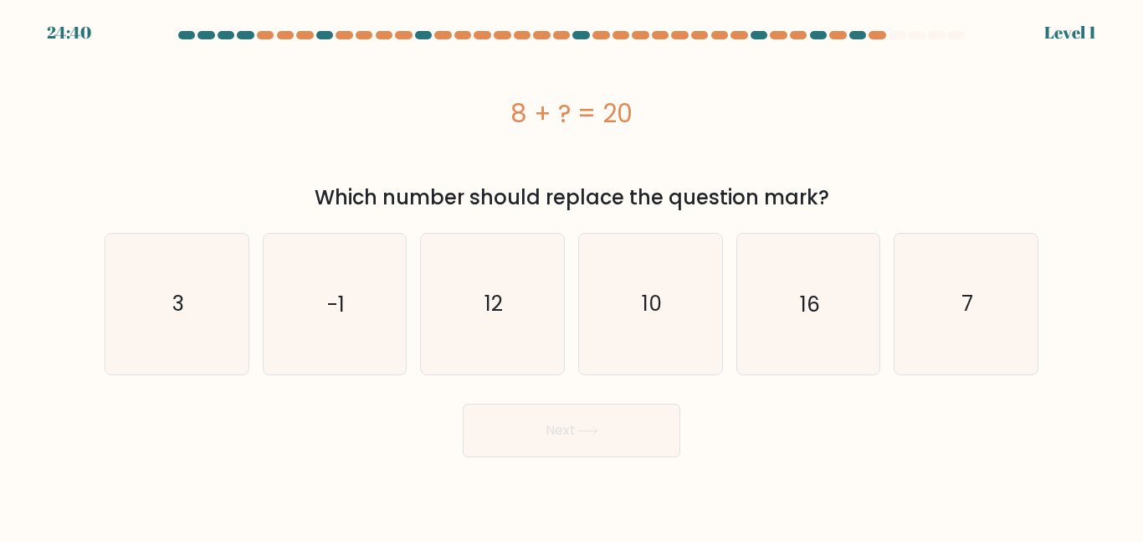
click at [552, 379] on form "a. 3" at bounding box center [571, 244] width 1143 height 426
click at [561, 445] on button "Next" at bounding box center [572, 430] width 218 height 54
click at [516, 349] on icon "12" at bounding box center [493, 304] width 140 height 140
click at [572, 275] on input "c. 12" at bounding box center [572, 273] width 1 height 4
radio input "true"
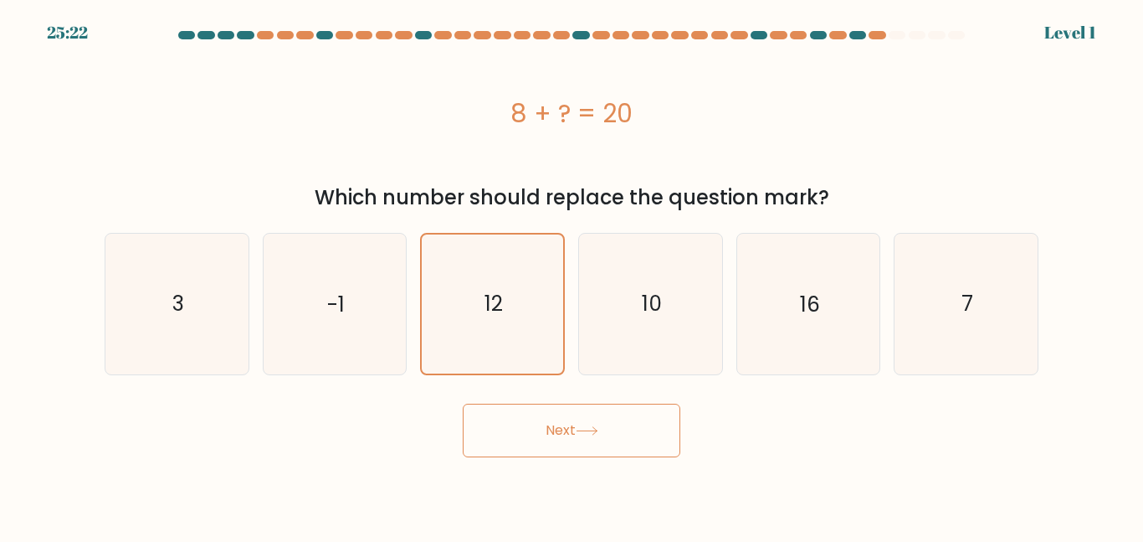
click at [545, 428] on button "Next" at bounding box center [572, 430] width 218 height 54
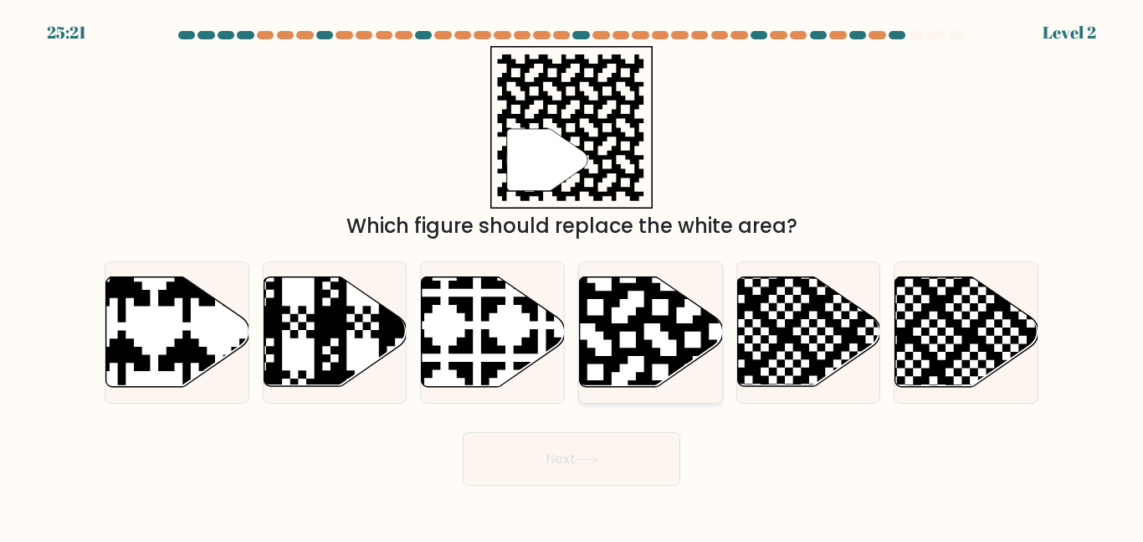
click at [616, 338] on icon at bounding box center [693, 275] width 260 height 260
click at [573, 275] on input "d." at bounding box center [572, 273] width 1 height 4
radio input "true"
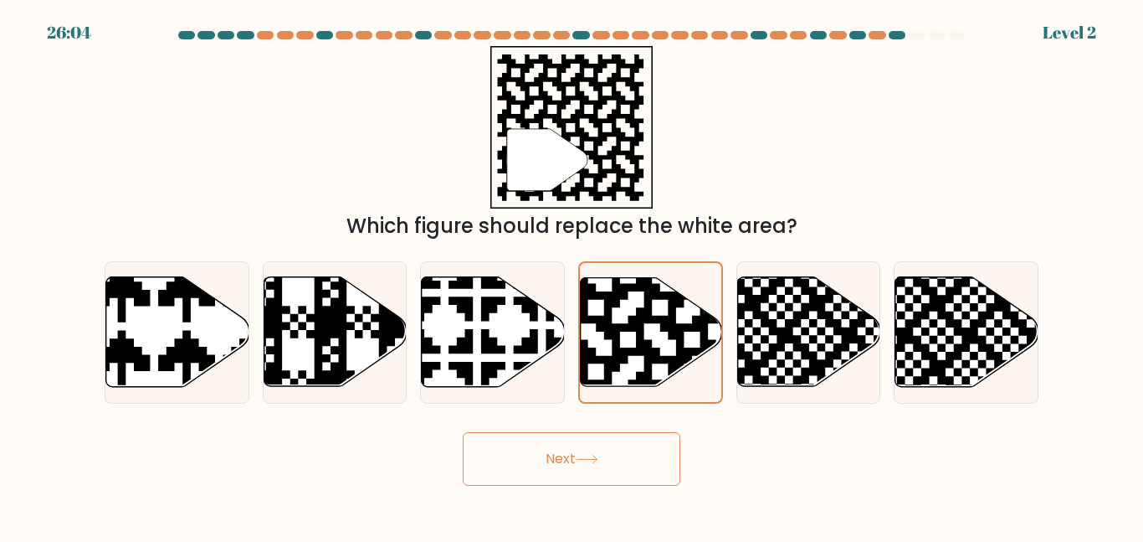
click at [599, 444] on button "Next" at bounding box center [572, 459] width 218 height 54
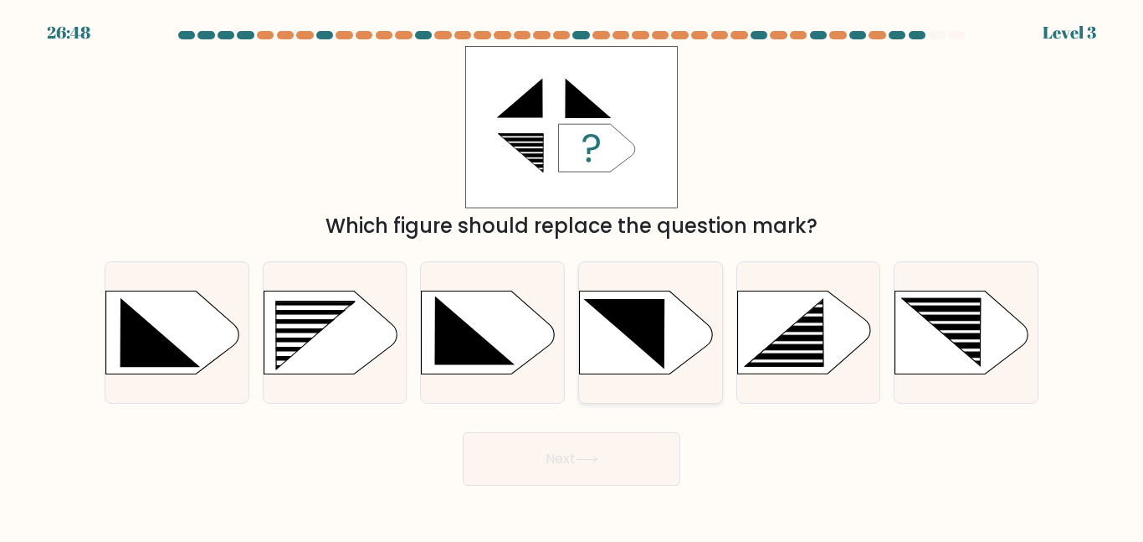
click at [619, 360] on icon at bounding box center [647, 332] width 134 height 84
click at [573, 275] on input "d." at bounding box center [572, 273] width 1 height 4
radio input "true"
click at [609, 459] on button "Next" at bounding box center [572, 459] width 218 height 54
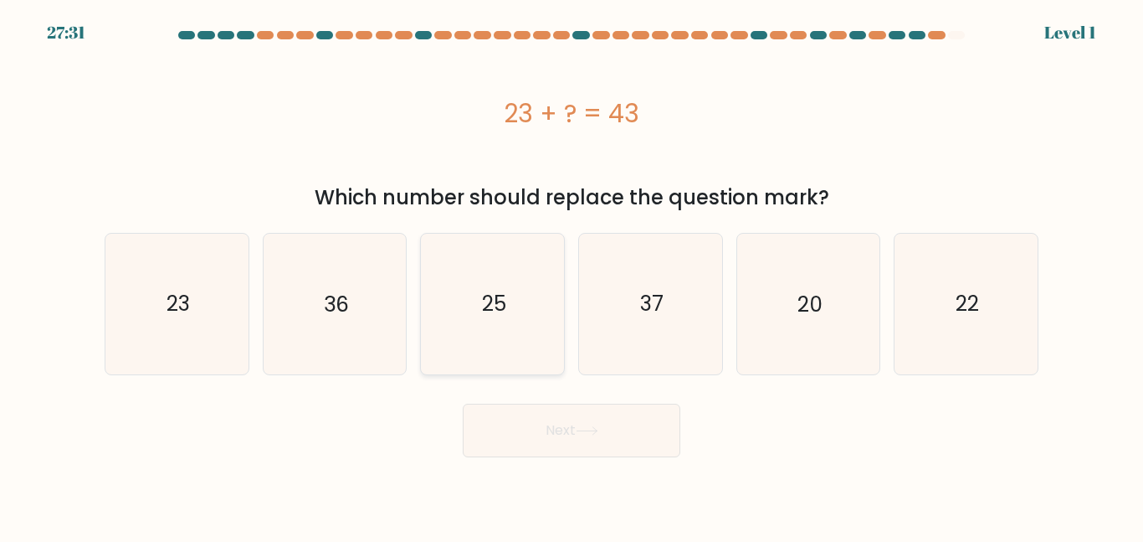
click at [558, 355] on icon "25" at bounding box center [493, 304] width 140 height 140
click at [572, 275] on input "c. 25" at bounding box center [572, 273] width 1 height 4
radio input "true"
click at [596, 426] on icon at bounding box center [587, 430] width 23 height 9
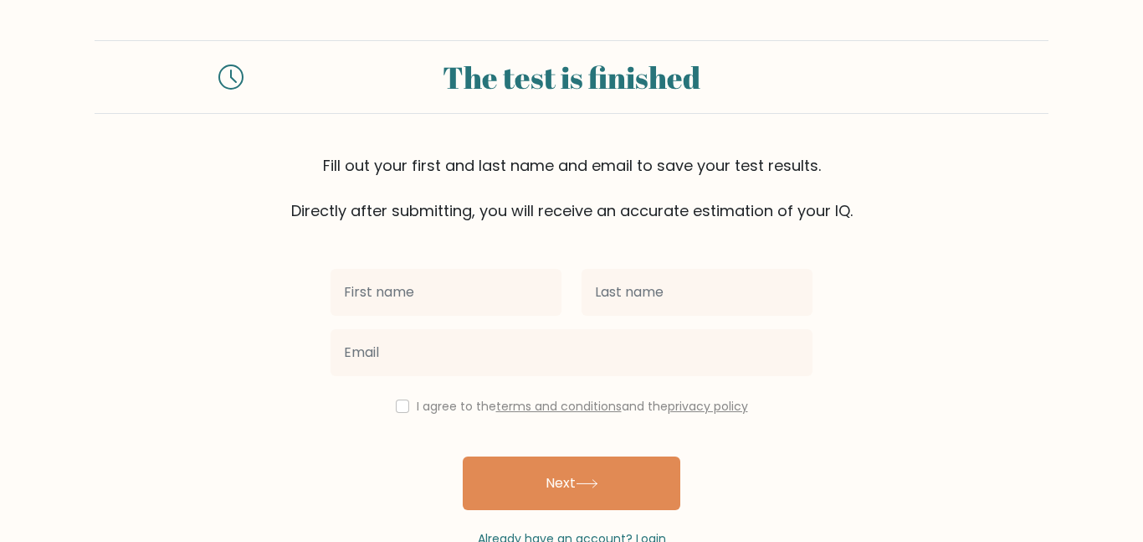
type input "bmpower1"
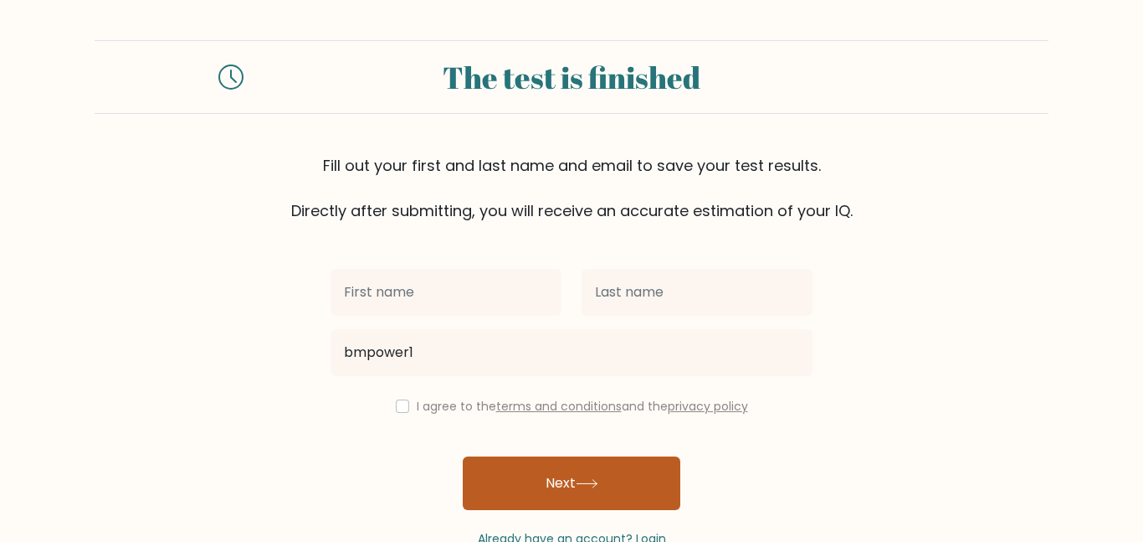
click at [629, 479] on button "Next" at bounding box center [572, 483] width 218 height 54
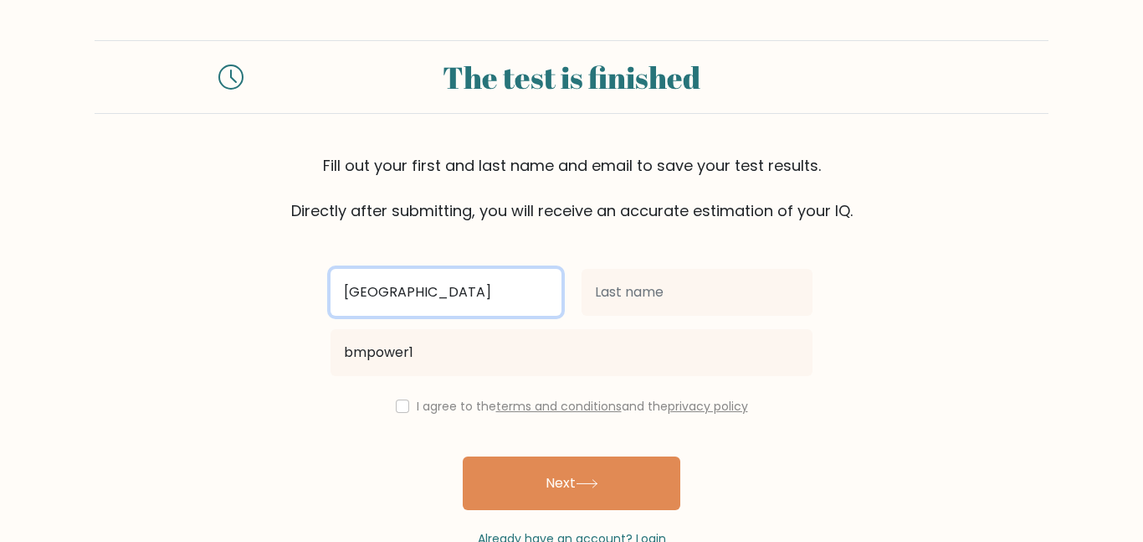
type input "[GEOGRAPHIC_DATA]"
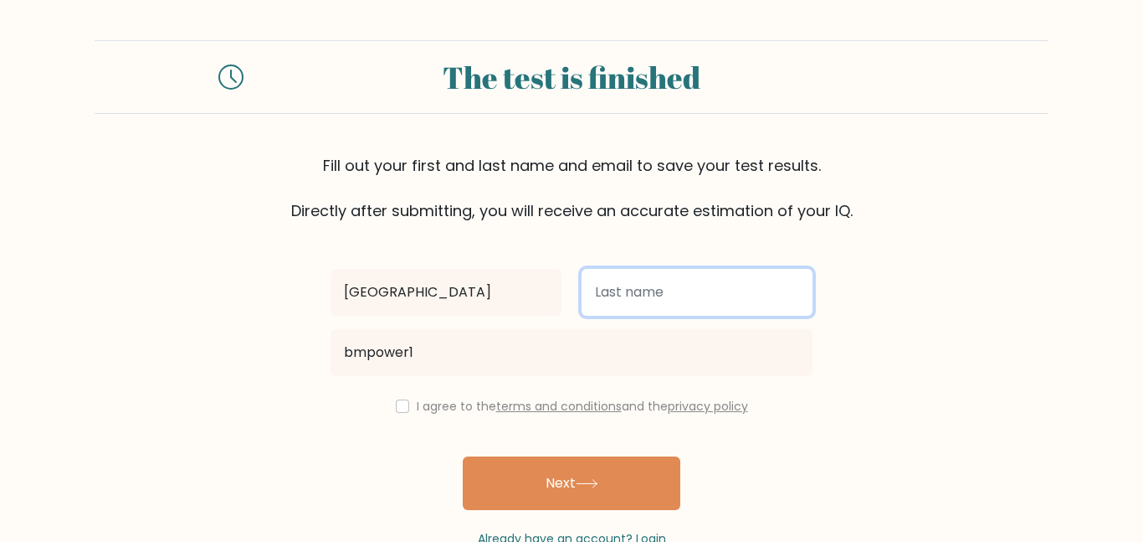
click at [600, 292] on input "text" at bounding box center [697, 292] width 231 height 47
type input "Powers"
click at [463, 456] on button "Next" at bounding box center [572, 483] width 218 height 54
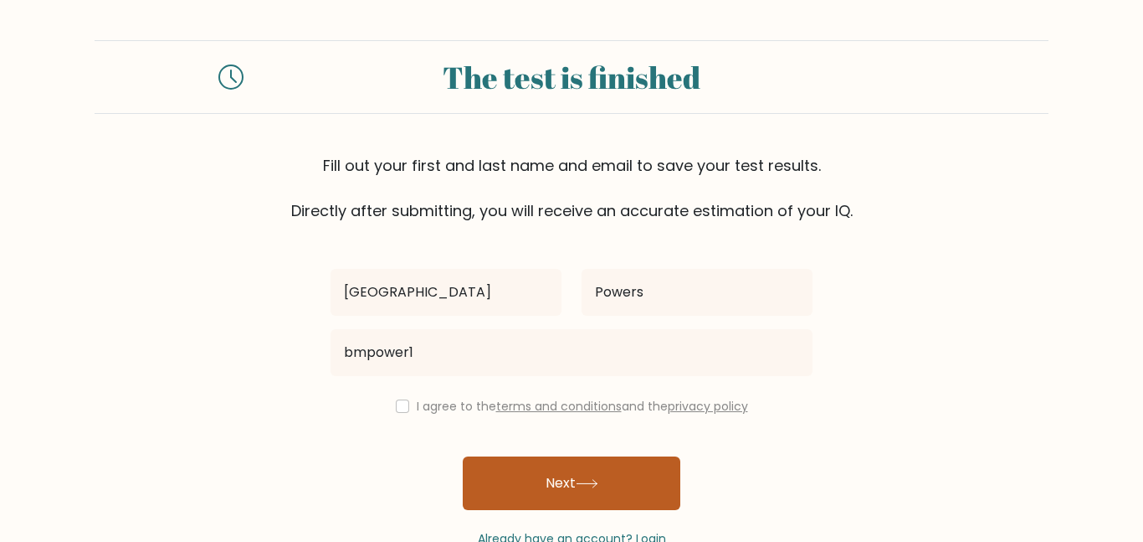
click at [603, 494] on button "Next" at bounding box center [572, 483] width 218 height 54
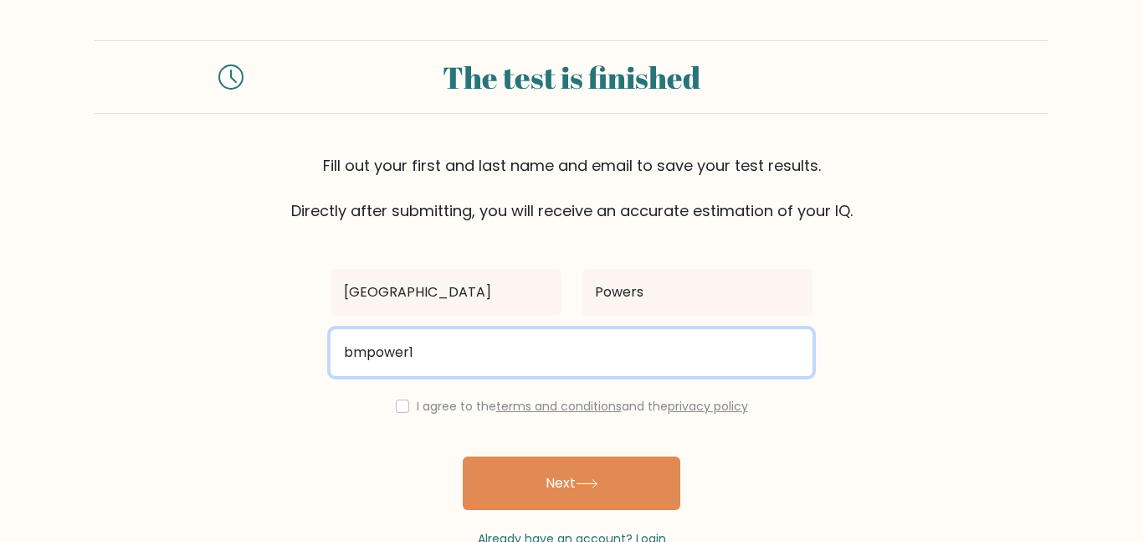
click at [571, 350] on input "bmpower1" at bounding box center [572, 352] width 482 height 47
type input "bmpower1@k12.wv.us"
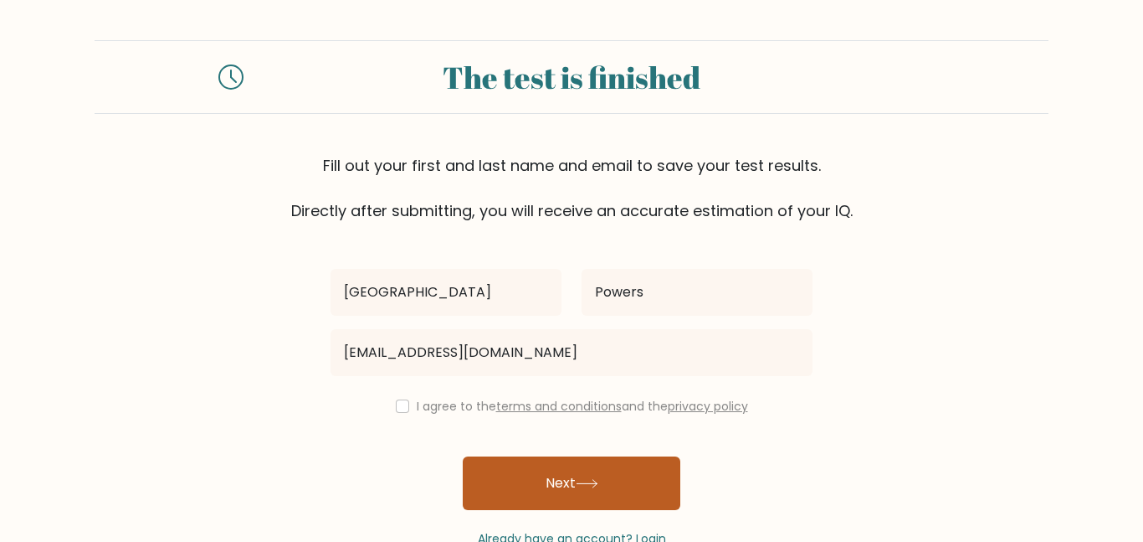
click at [550, 476] on button "Next" at bounding box center [572, 483] width 218 height 54
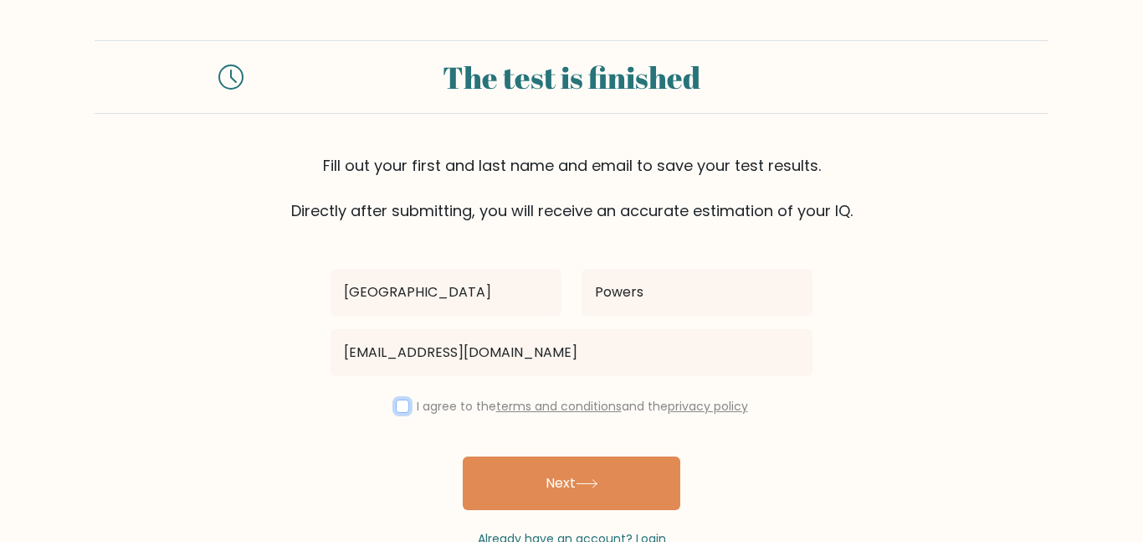
click at [399, 405] on input "checkbox" at bounding box center [402, 405] width 13 height 13
checkbox input "true"
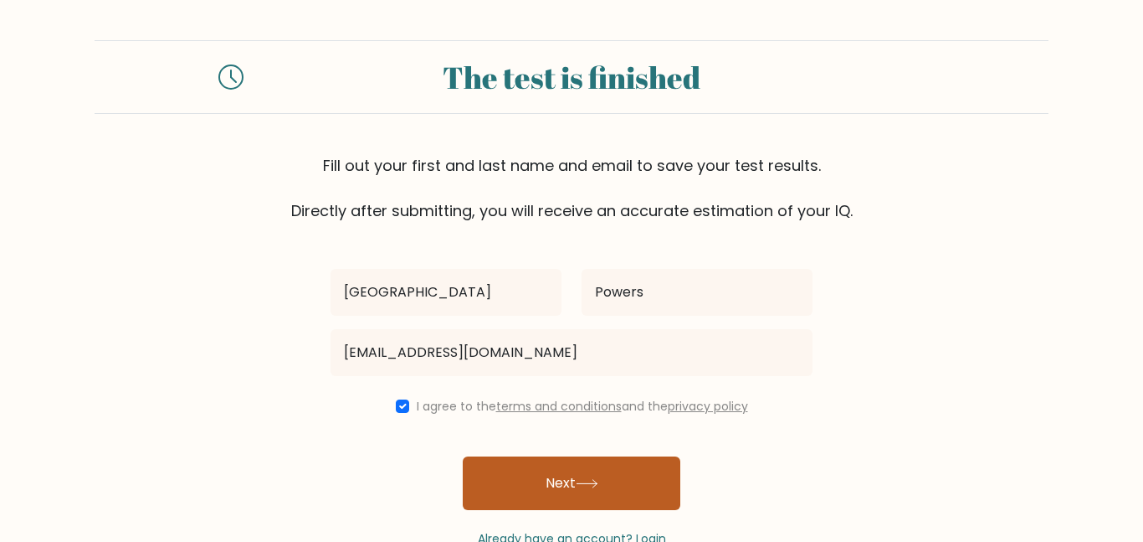
click at [521, 489] on button "Next" at bounding box center [572, 483] width 218 height 54
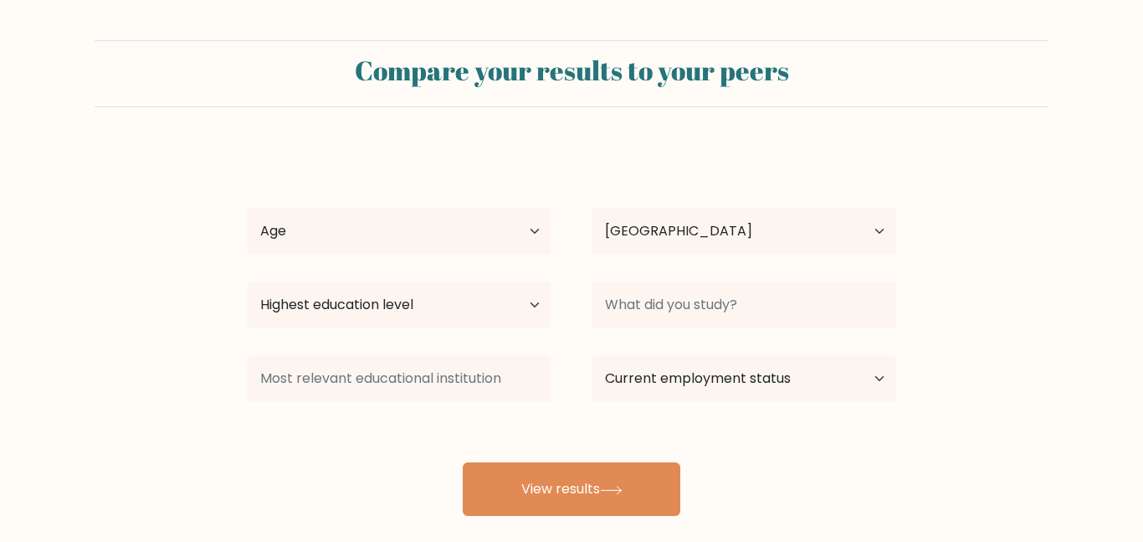
select select "US"
click at [530, 222] on select "Age Under [DEMOGRAPHIC_DATA] [DEMOGRAPHIC_DATA] [DEMOGRAPHIC_DATA] [DEMOGRAPHIC…" at bounding box center [399, 231] width 305 height 47
select select "min_18"
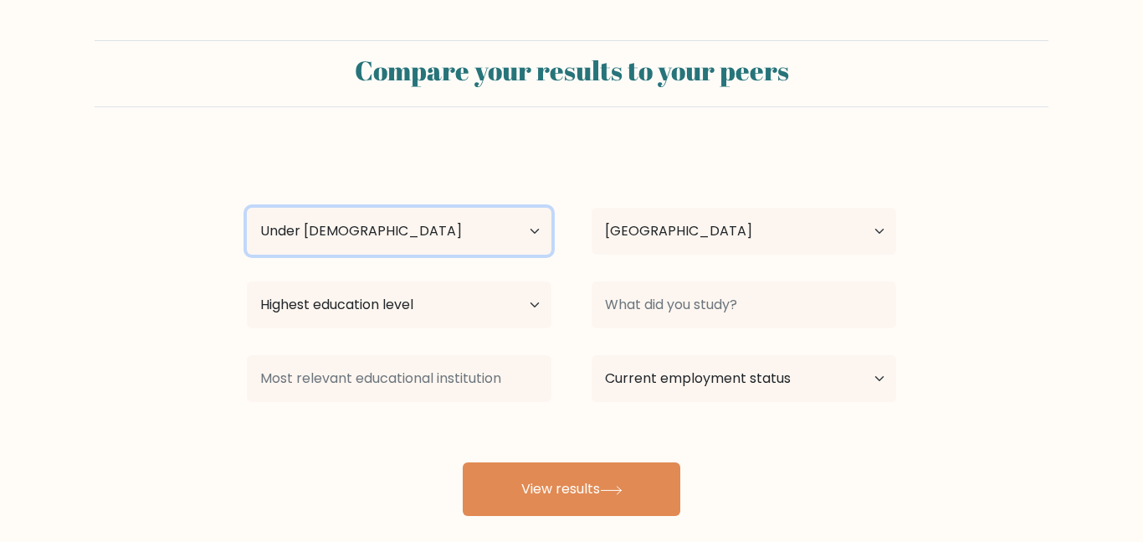
click at [247, 208] on select "Age Under [DEMOGRAPHIC_DATA] [DEMOGRAPHIC_DATA] [DEMOGRAPHIC_DATA] [DEMOGRAPHIC…" at bounding box center [399, 231] width 305 height 47
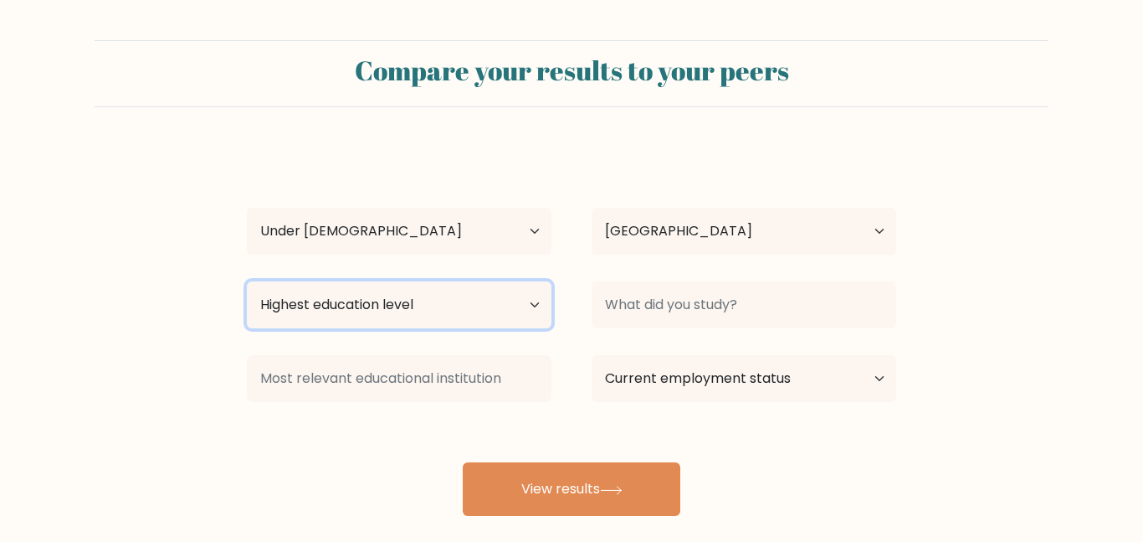
click at [527, 307] on select "Highest education level No schooling Primary Lower Secondary Upper Secondary Oc…" at bounding box center [399, 304] width 305 height 47
select select "lower_secondary"
click at [247, 281] on select "Highest education level No schooling Primary Lower Secondary Upper Secondary Oc…" at bounding box center [399, 304] width 305 height 47
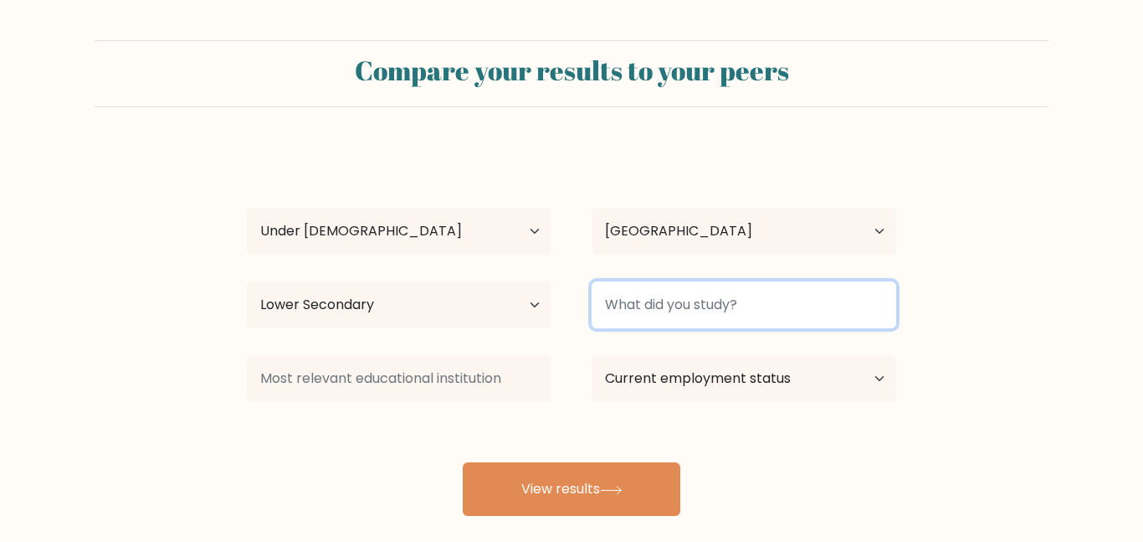
click at [723, 317] on input at bounding box center [744, 304] width 305 height 47
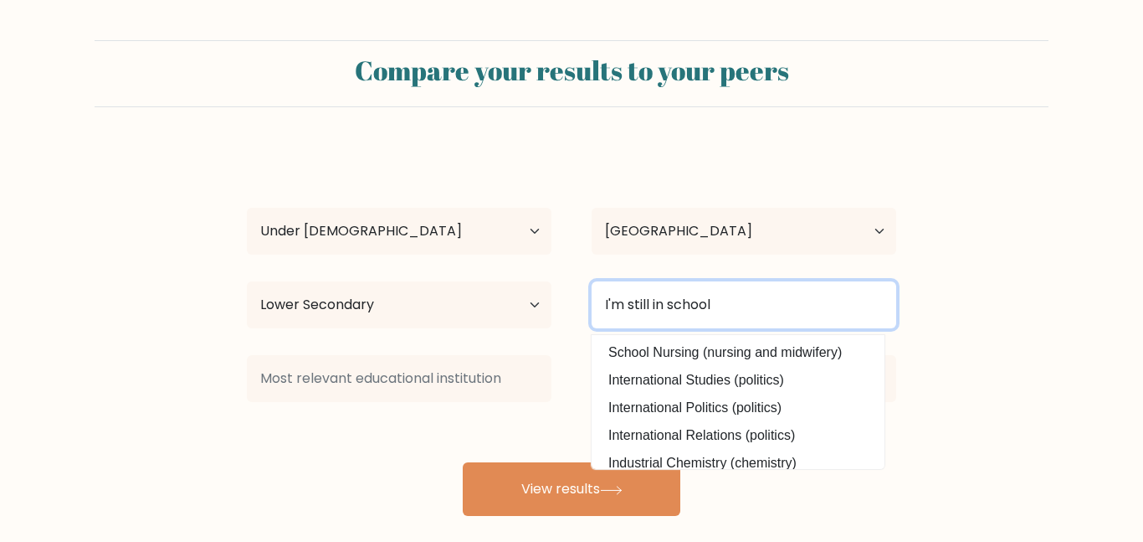
type input "I'm still in school"
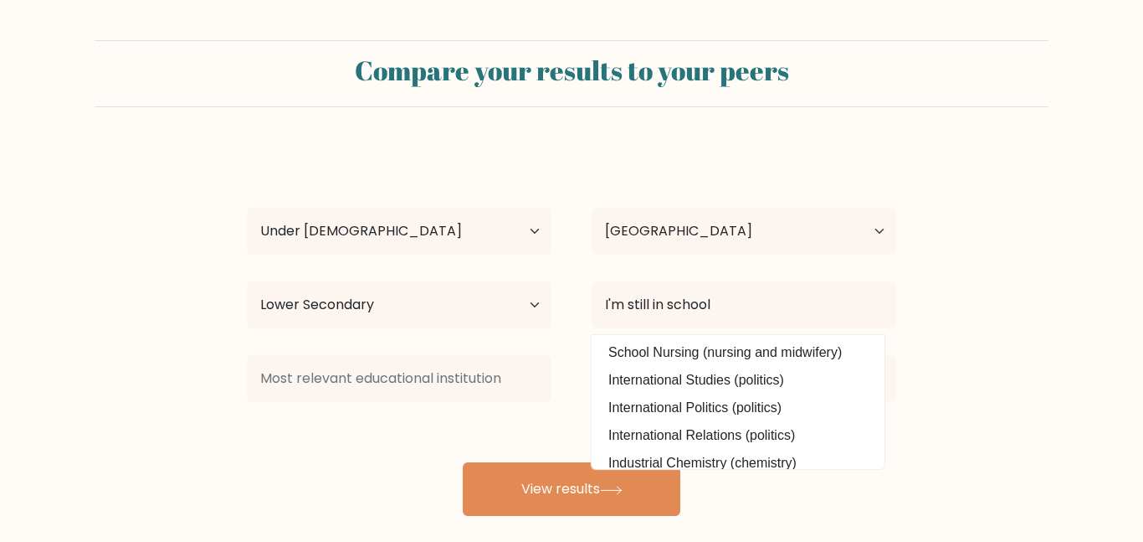
click at [574, 395] on div "Current employment status Employed Student Retired Other / prefer not to answer" at bounding box center [744, 378] width 345 height 60
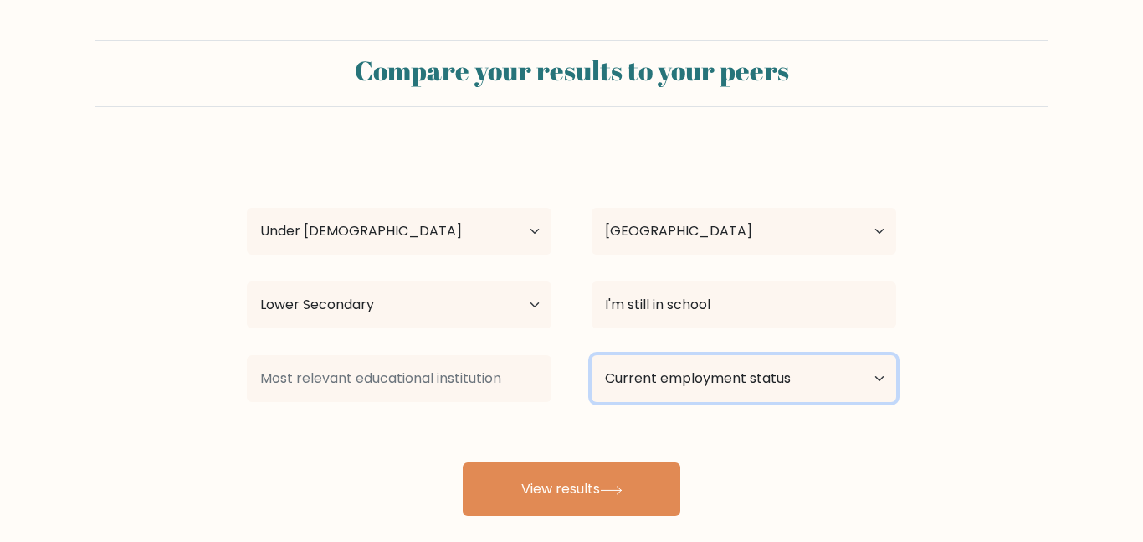
click at [672, 380] on select "Current employment status Employed Student Retired Other / prefer not to answer" at bounding box center [744, 378] width 305 height 47
select select "student"
click at [592, 355] on select "Current employment status Employed Student Retired Other / prefer not to answer" at bounding box center [744, 378] width 305 height 47
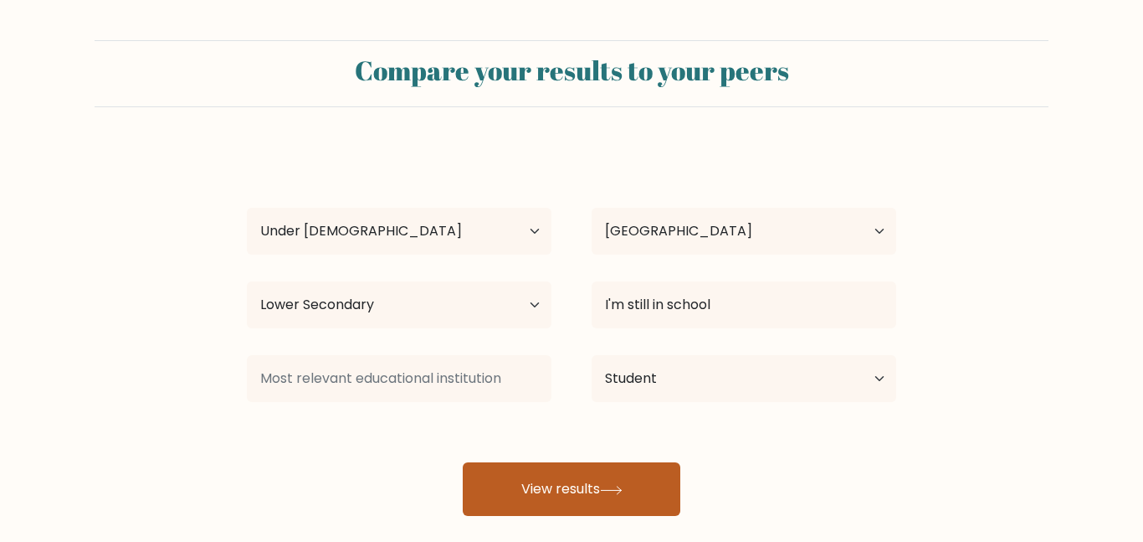
click at [650, 479] on button "View results" at bounding box center [572, 489] width 218 height 54
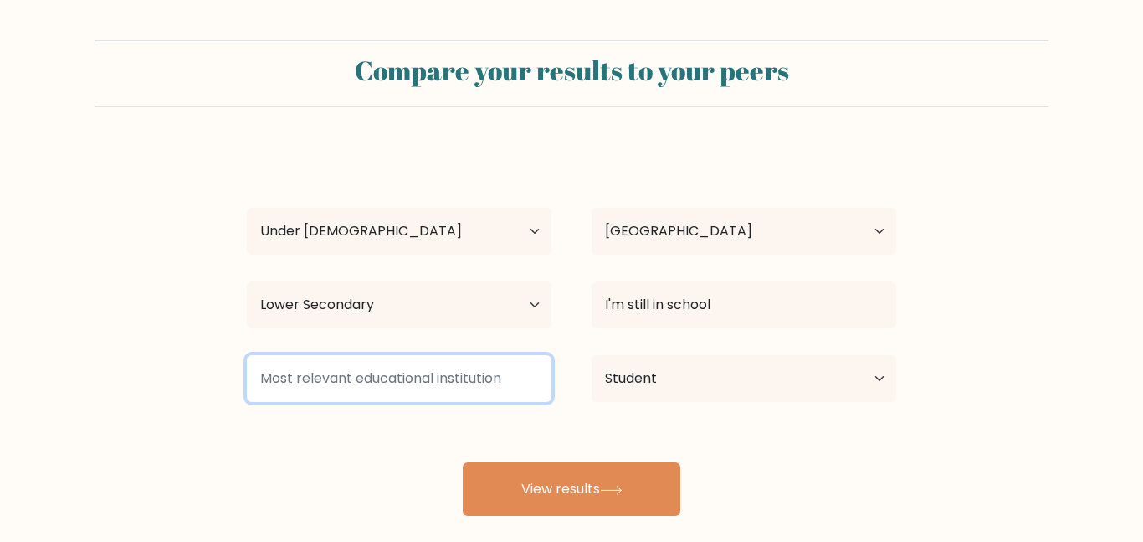
click at [472, 379] on input at bounding box center [399, 378] width 305 height 47
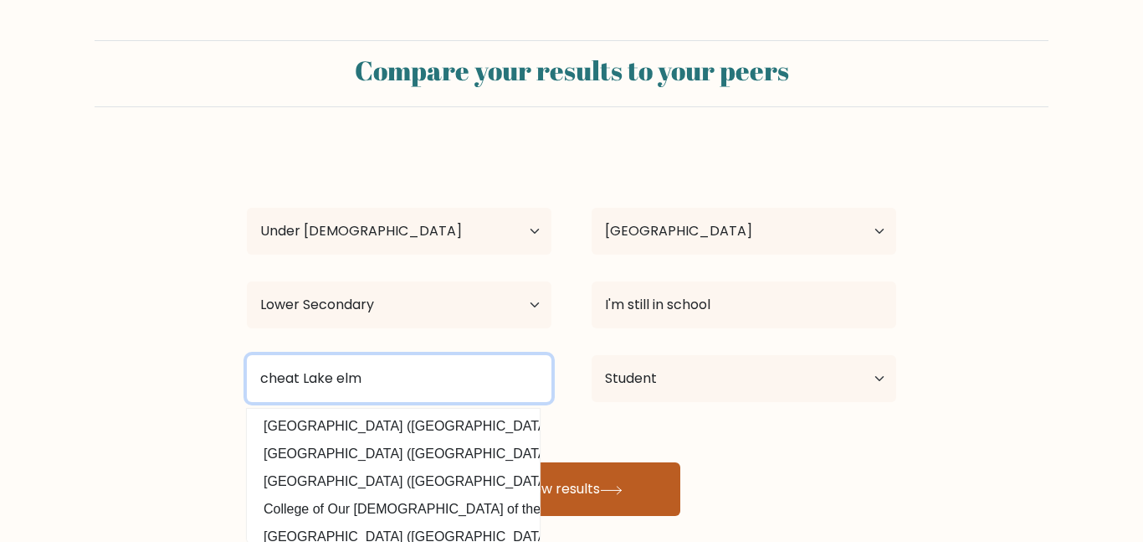
type input "cheat Lake elm"
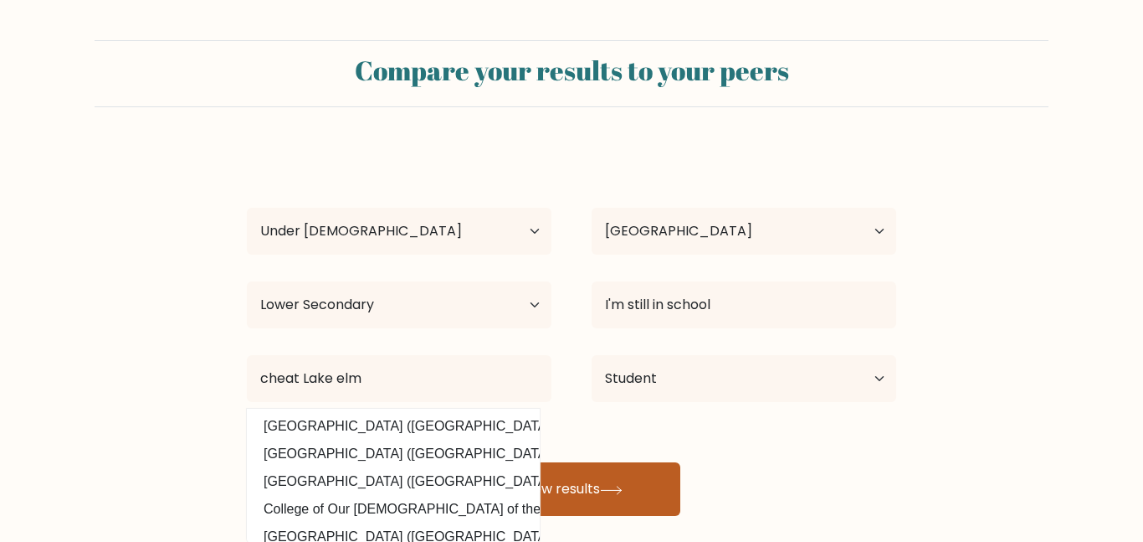
click at [587, 508] on button "View results" at bounding box center [572, 489] width 218 height 54
